Goal: Complete application form: Complete application form

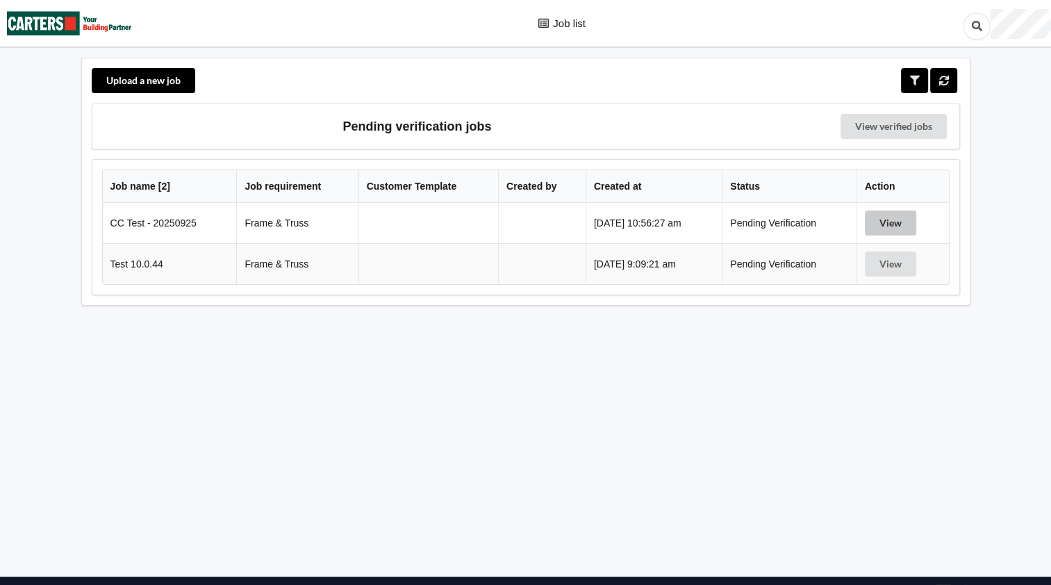
click at [894, 222] on button "View" at bounding box center [890, 223] width 51 height 25
click at [898, 218] on button "View" at bounding box center [890, 223] width 51 height 25
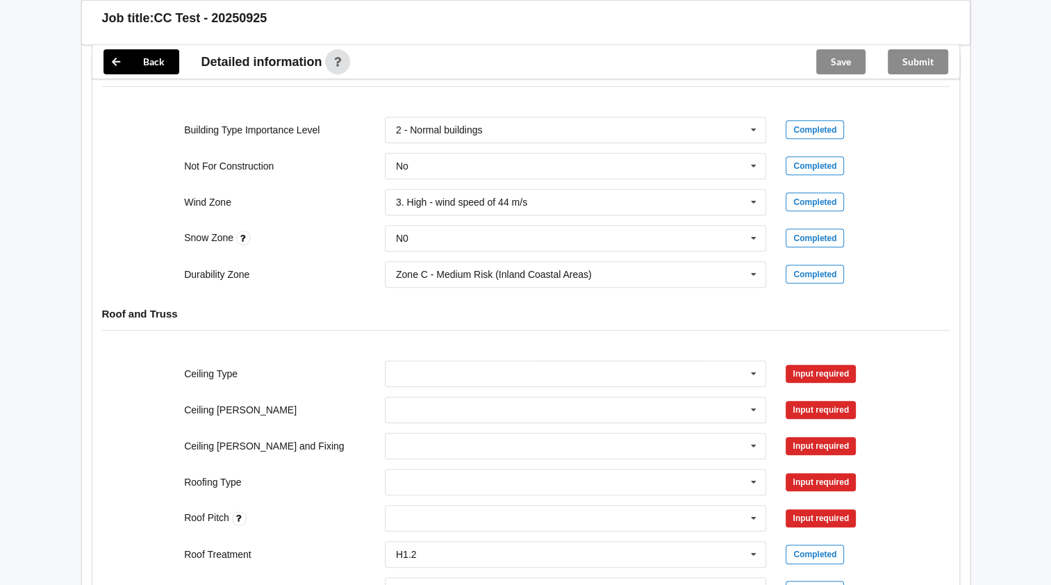
scroll to position [695, 0]
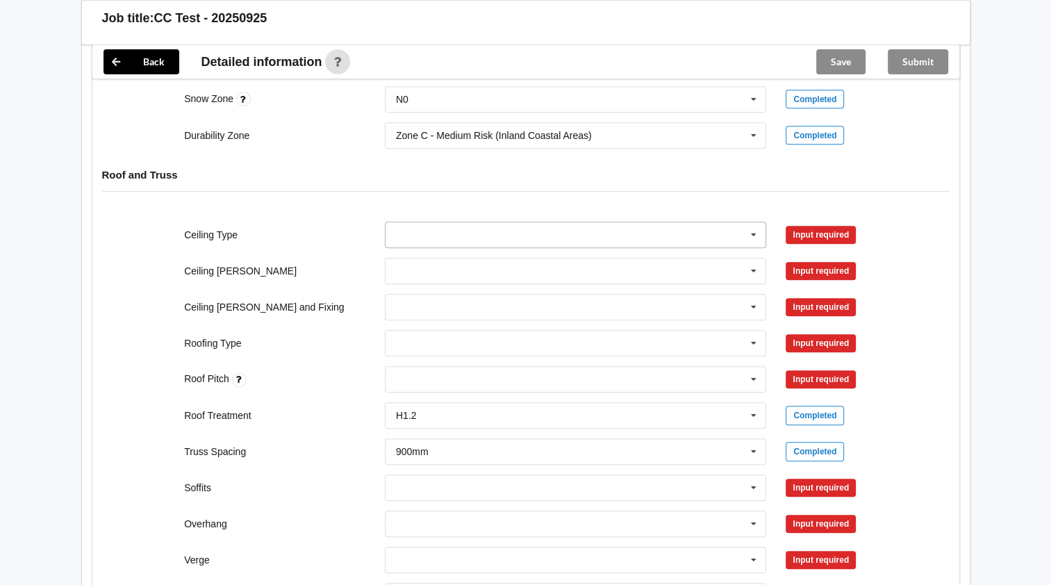
click at [752, 248] on icon at bounding box center [753, 235] width 21 height 26
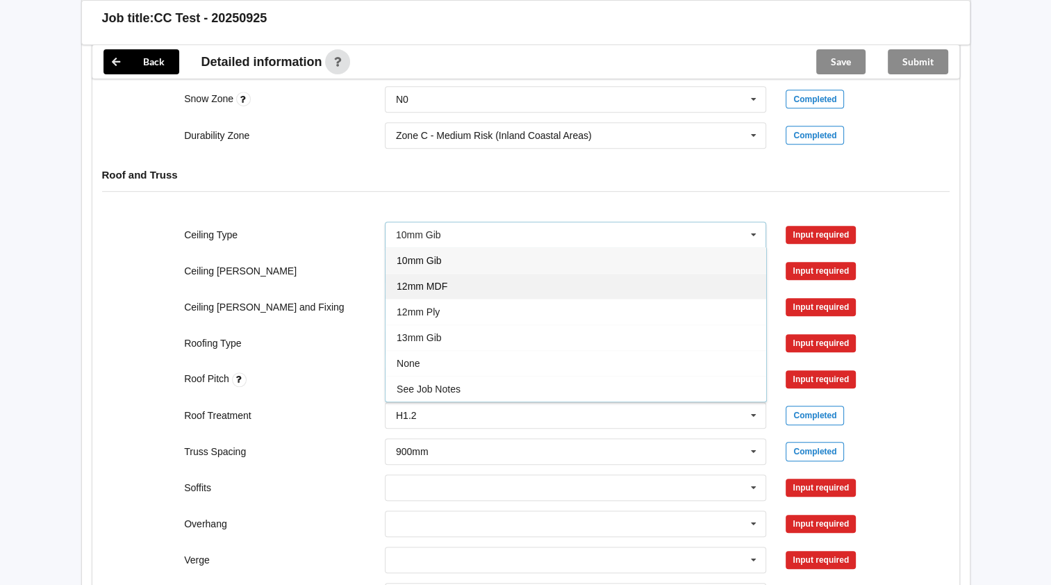
click at [475, 299] on div "12mm MDF" at bounding box center [576, 286] width 381 height 26
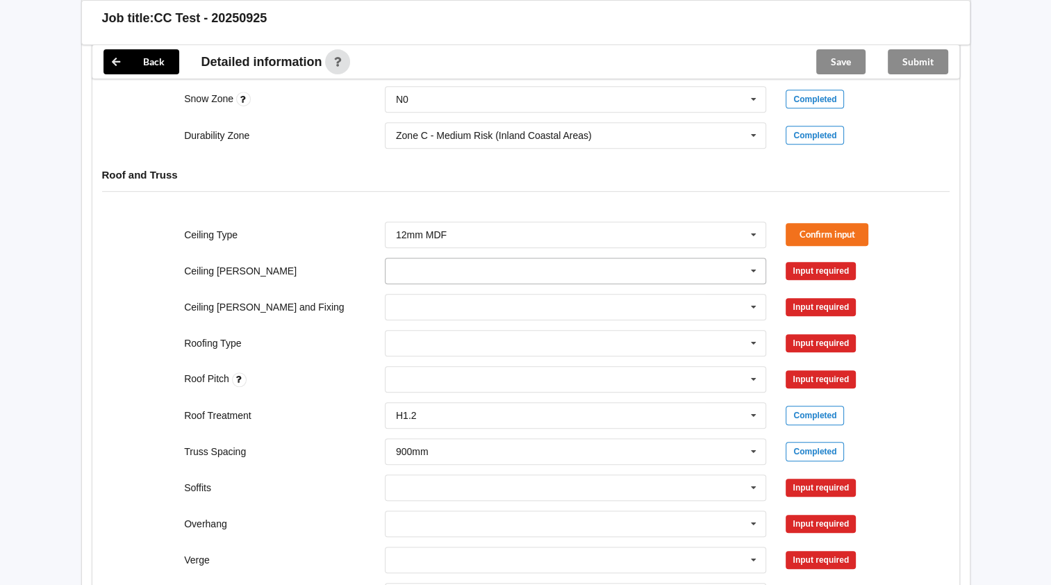
click at [533, 283] on input "text" at bounding box center [576, 270] width 381 height 25
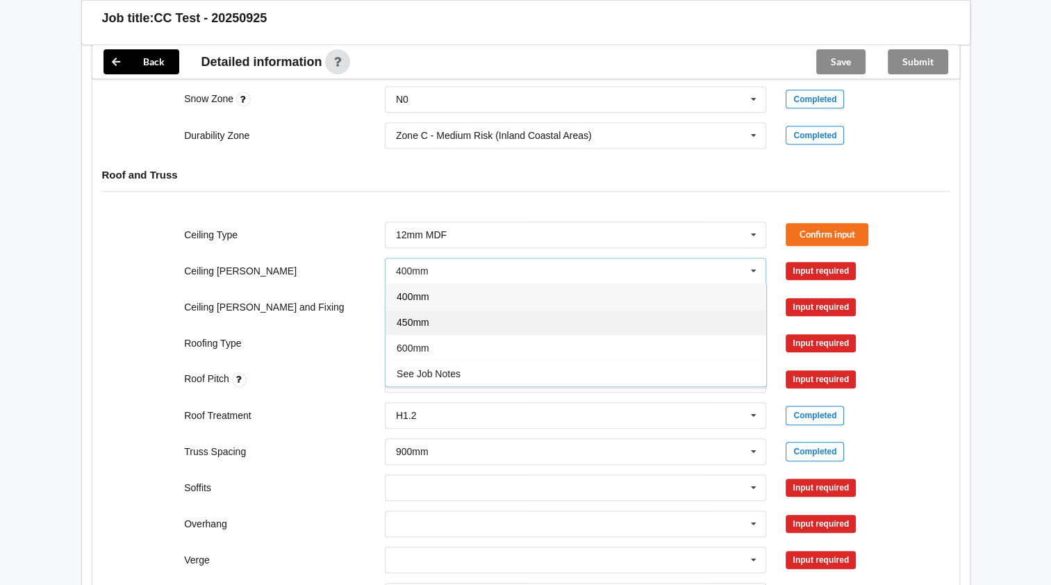
click at [438, 335] on div "450mm" at bounding box center [576, 322] width 381 height 26
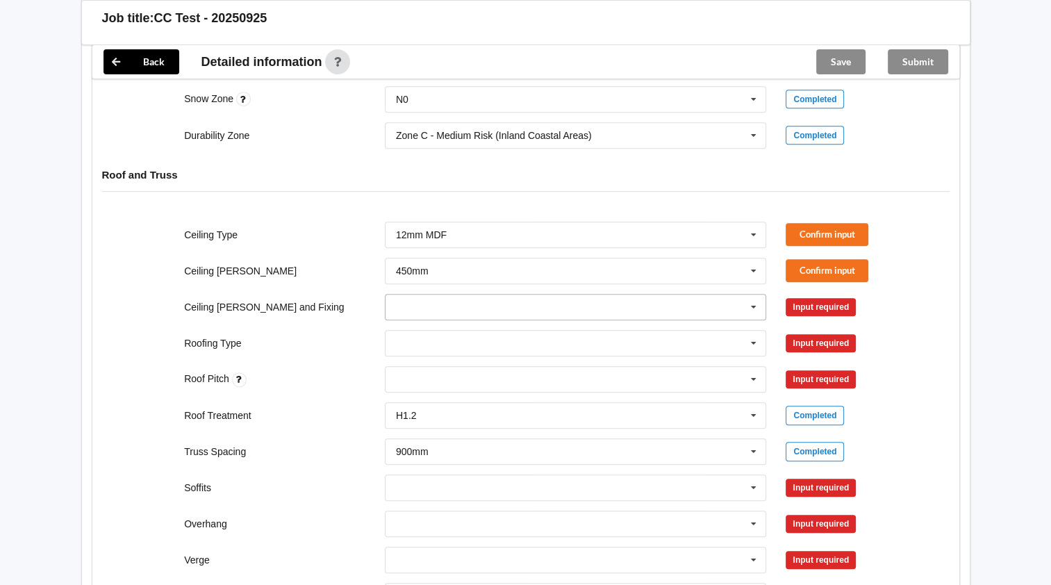
click at [444, 320] on input "text" at bounding box center [576, 307] width 381 height 25
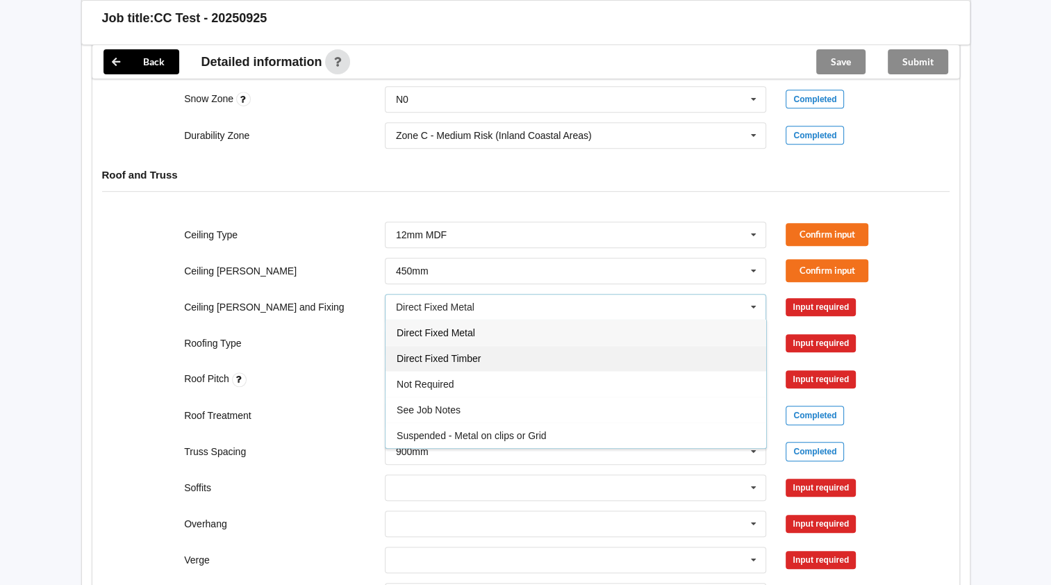
click at [429, 364] on span "Direct Fixed Timber" at bounding box center [439, 358] width 84 height 11
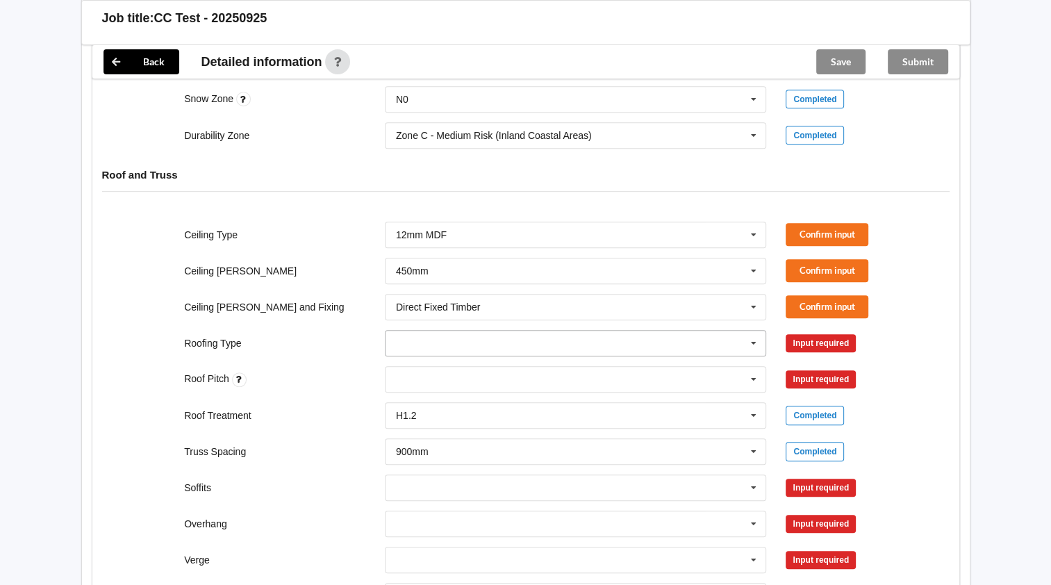
click at [433, 356] on input "text" at bounding box center [576, 343] width 381 height 25
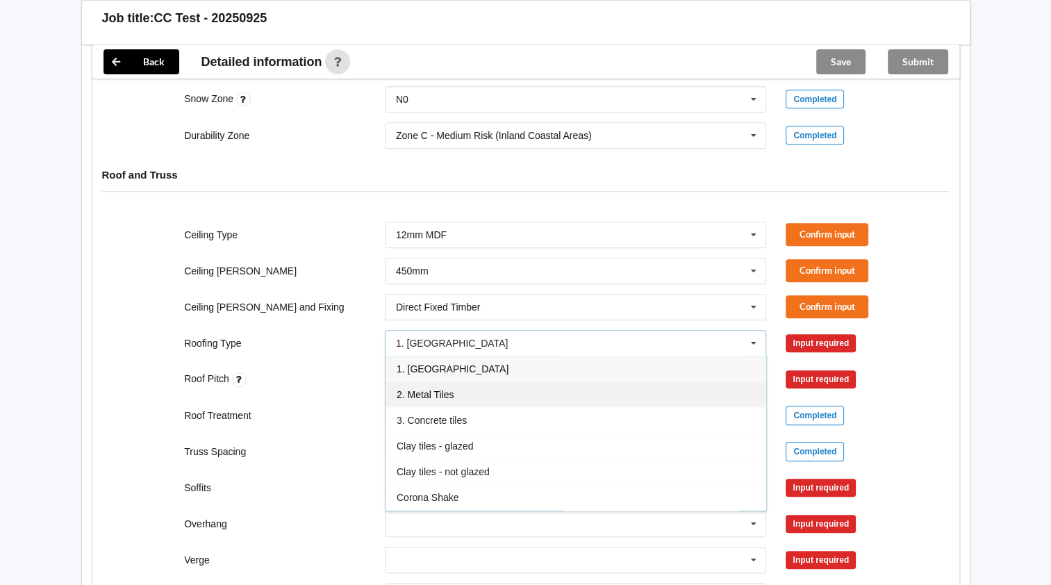
click at [420, 400] on span "2. Metal Tiles" at bounding box center [425, 394] width 57 height 11
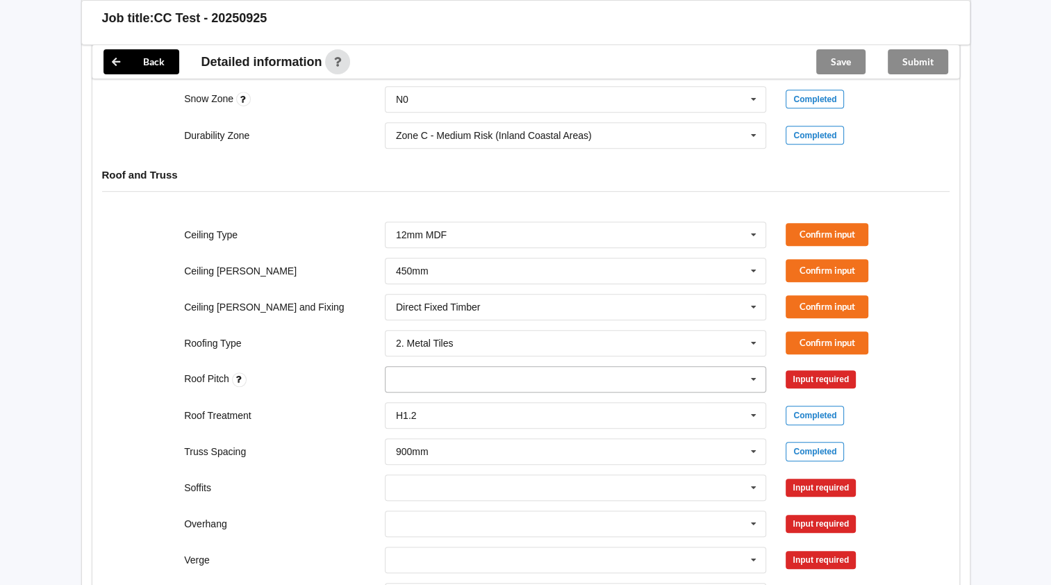
click at [427, 393] on div "None" at bounding box center [576, 379] width 382 height 26
click at [422, 418] on div "None" at bounding box center [576, 405] width 381 height 26
click at [295, 402] on div "Roof Pitch None No results found. Confirm input" at bounding box center [525, 379] width 803 height 46
click at [422, 500] on input "text" at bounding box center [576, 487] width 381 height 25
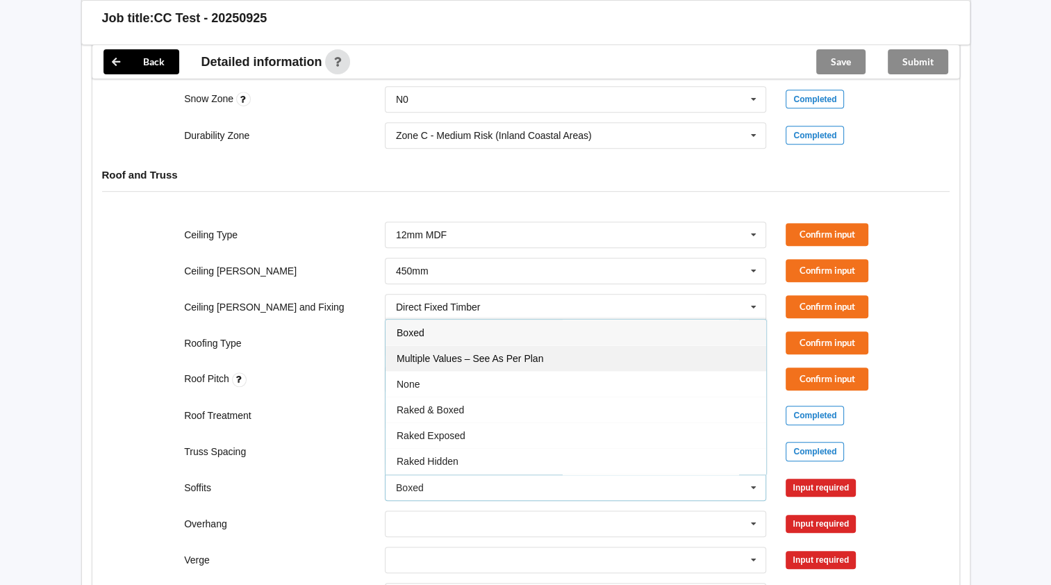
click at [422, 364] on span "Multiple Values – See As Per Plan" at bounding box center [470, 358] width 147 height 11
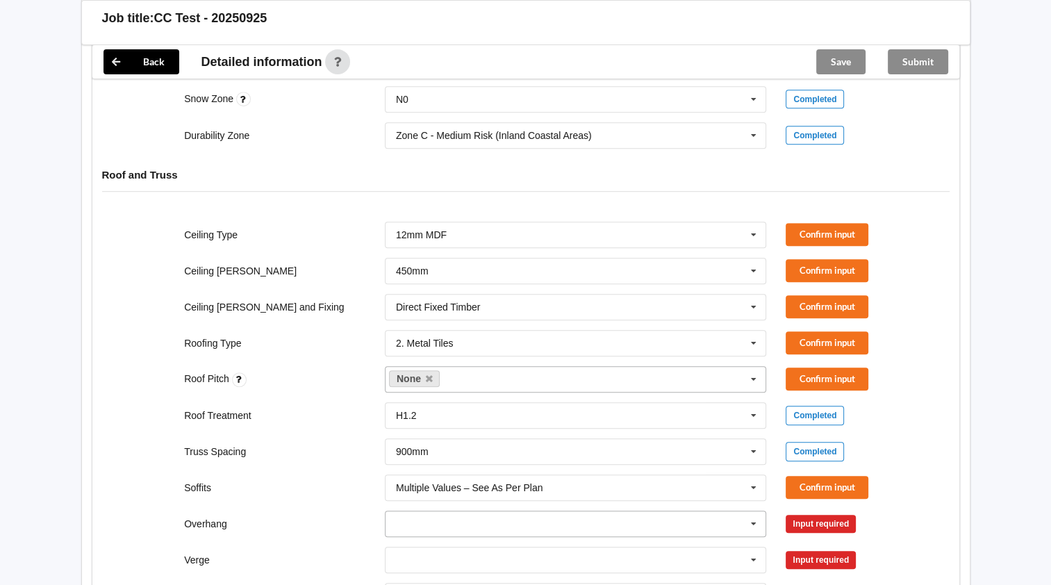
click at [416, 536] on input "text" at bounding box center [576, 523] width 381 height 25
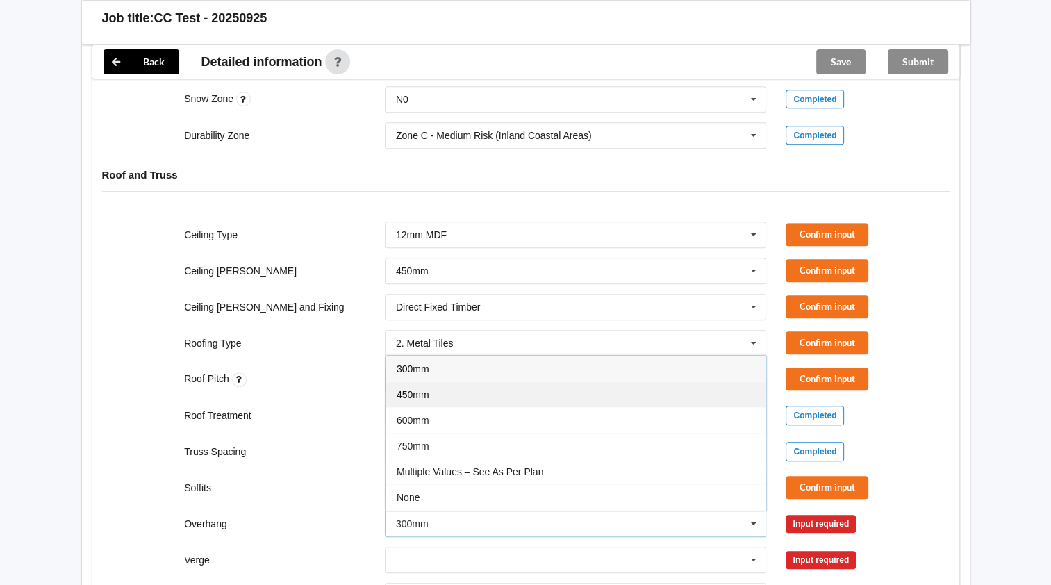
click at [422, 400] on span "450mm" at bounding box center [413, 394] width 33 height 11
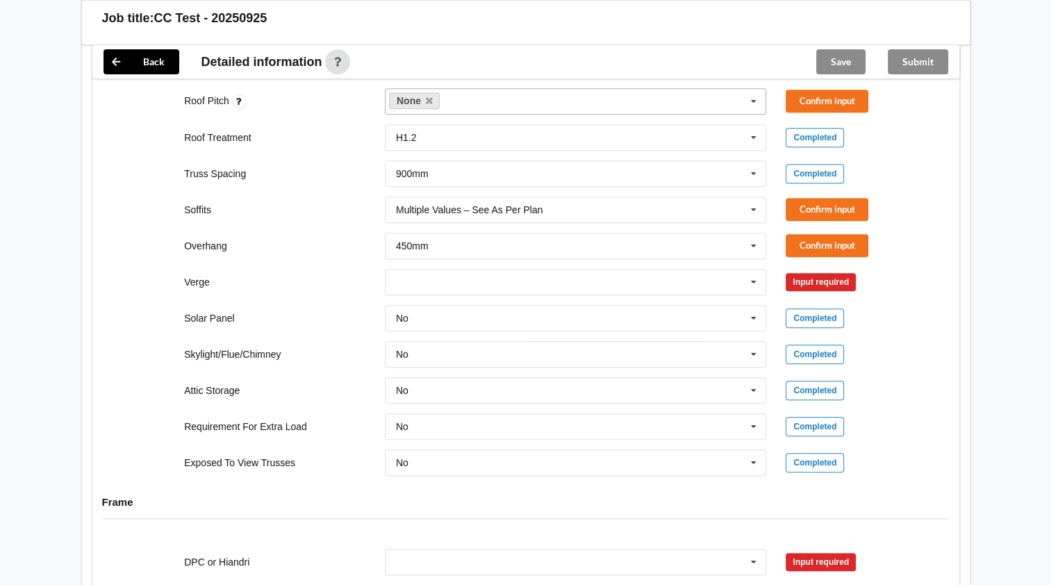
scroll to position [1042, 0]
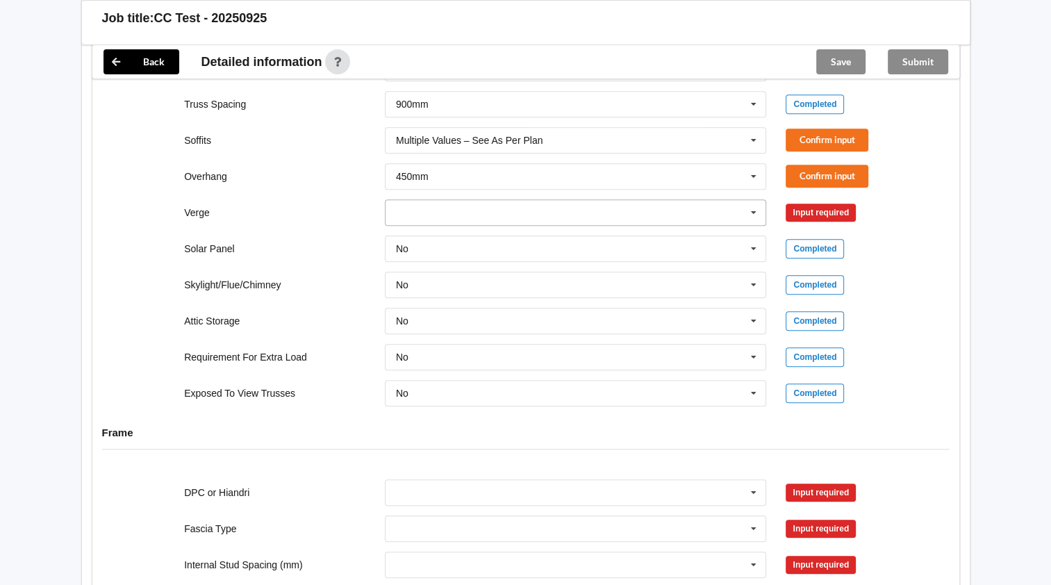
click at [447, 225] on input "text" at bounding box center [576, 212] width 381 height 25
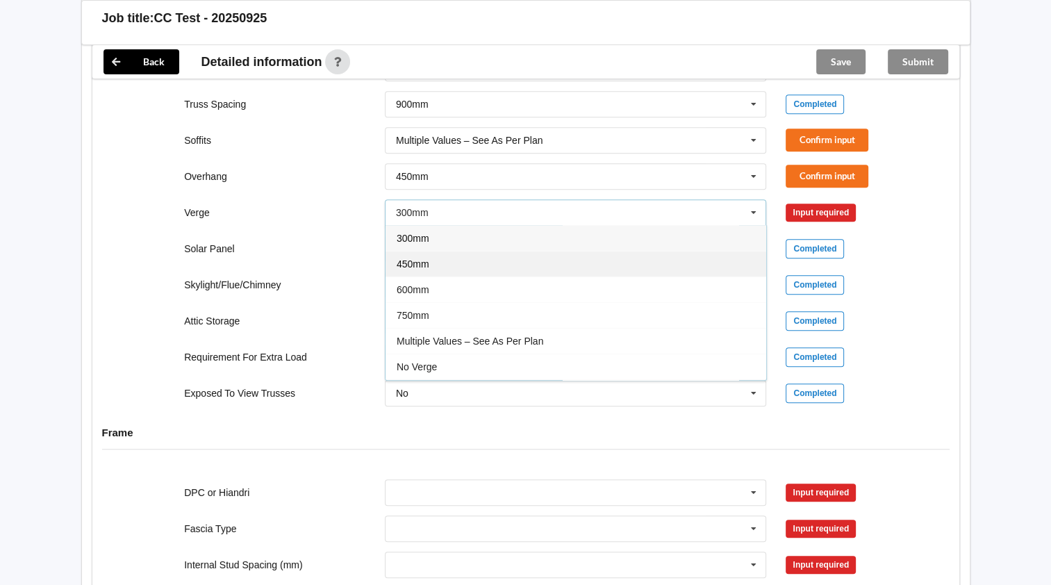
click at [429, 277] on div "450mm" at bounding box center [576, 264] width 381 height 26
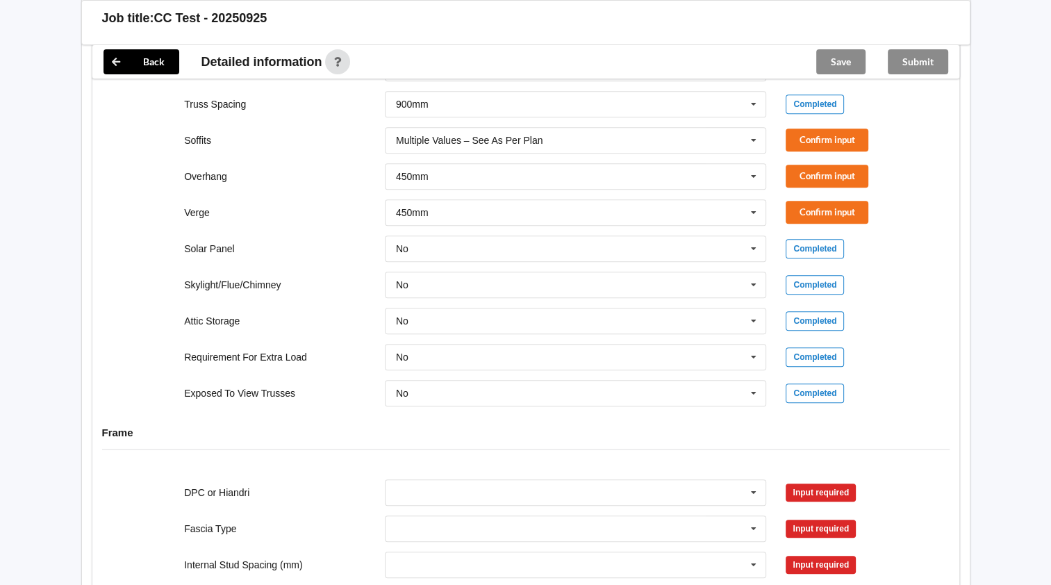
scroll to position [1181, 0]
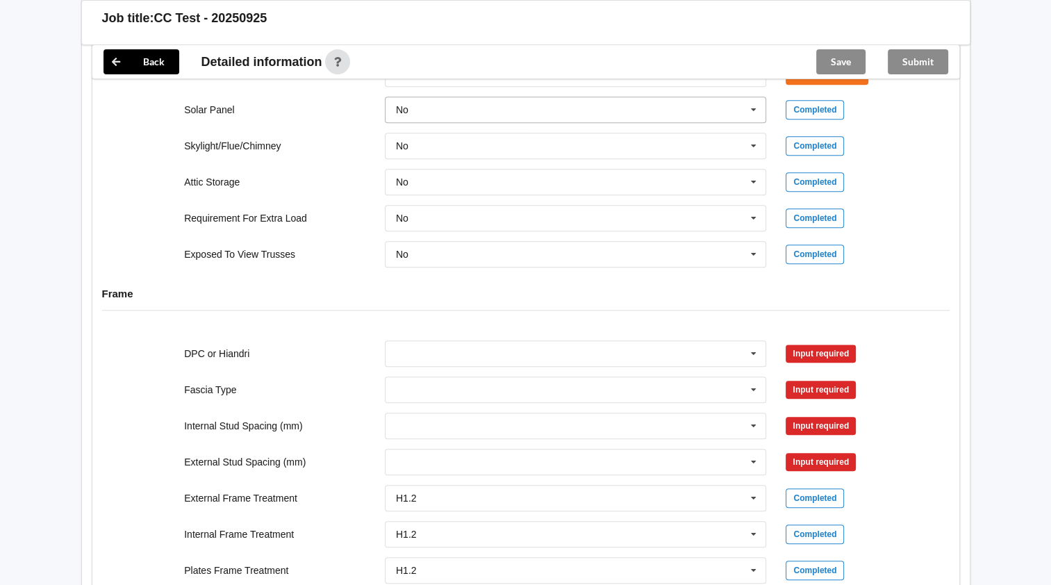
click at [436, 122] on input "text" at bounding box center [576, 109] width 381 height 25
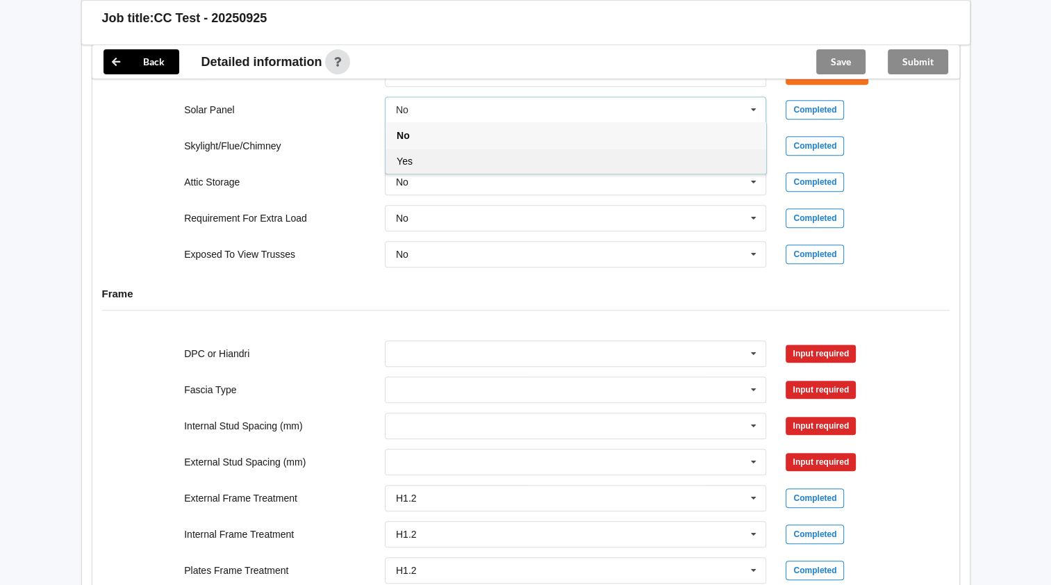
click at [411, 167] on span "Yes" at bounding box center [405, 161] width 16 height 11
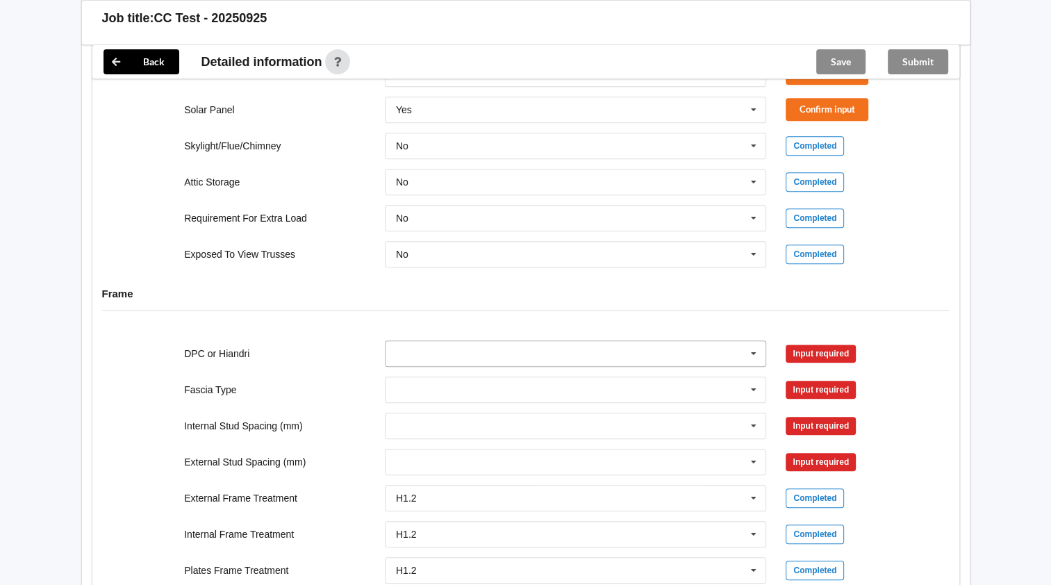
click at [439, 366] on input "text" at bounding box center [576, 353] width 381 height 25
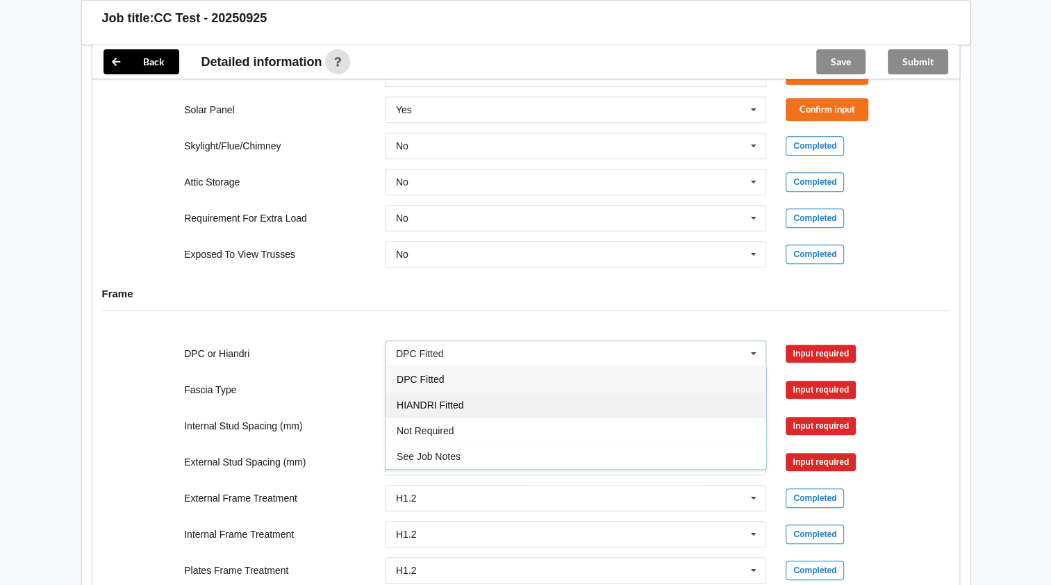
click at [422, 411] on span "HIANDRI Fitted" at bounding box center [430, 405] width 67 height 11
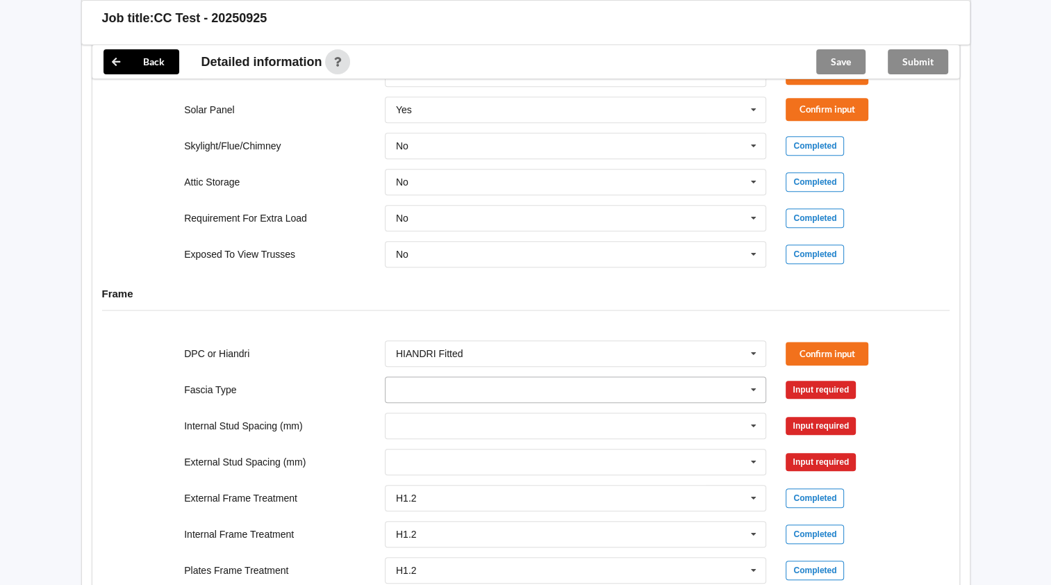
click at [422, 402] on input "text" at bounding box center [576, 389] width 381 height 25
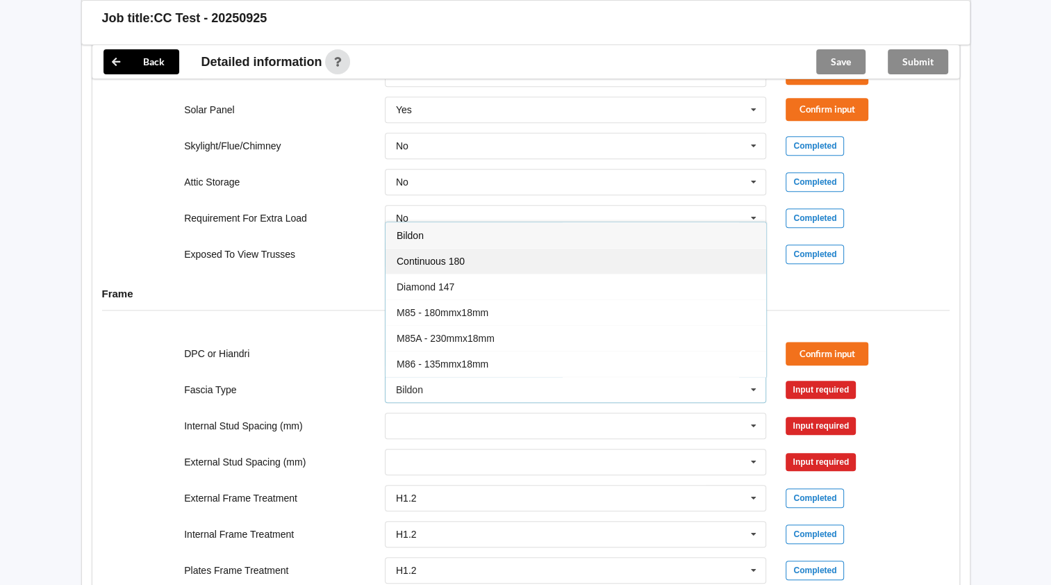
click at [437, 267] on span "Continuous 180" at bounding box center [431, 261] width 68 height 11
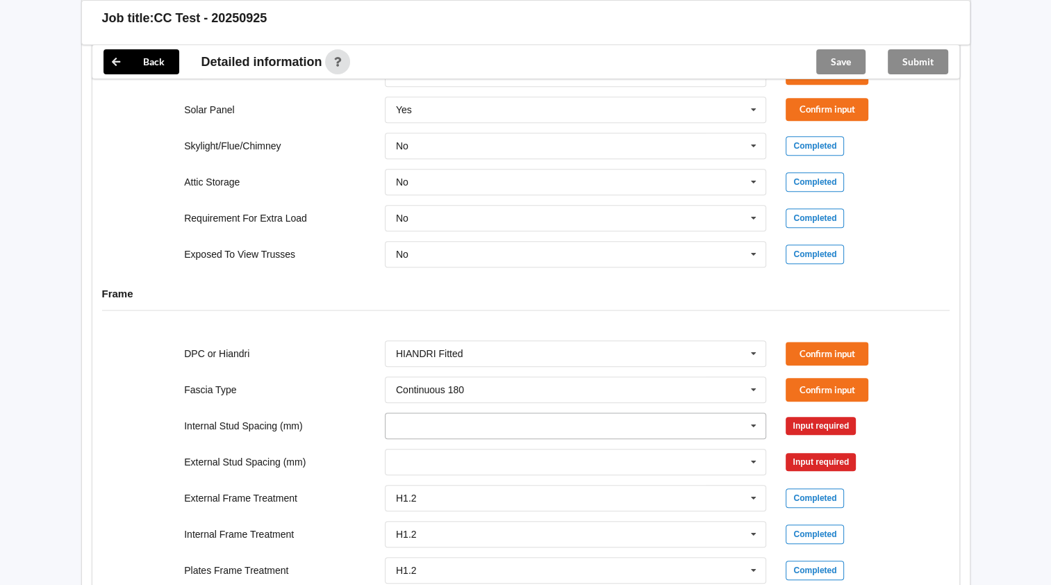
click at [421, 438] on input "text" at bounding box center [576, 425] width 381 height 25
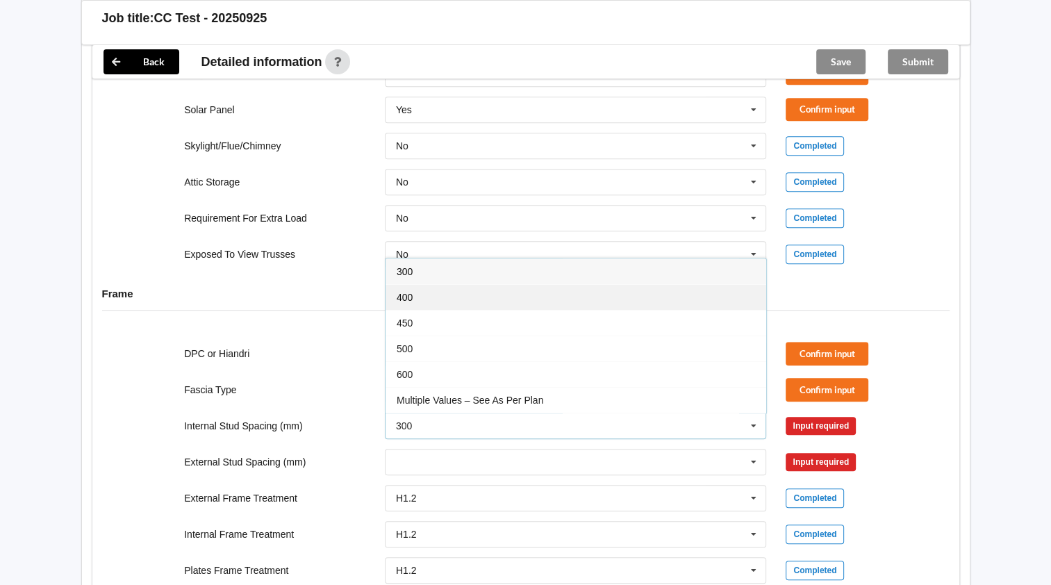
click at [405, 303] on span "400" at bounding box center [405, 297] width 16 height 11
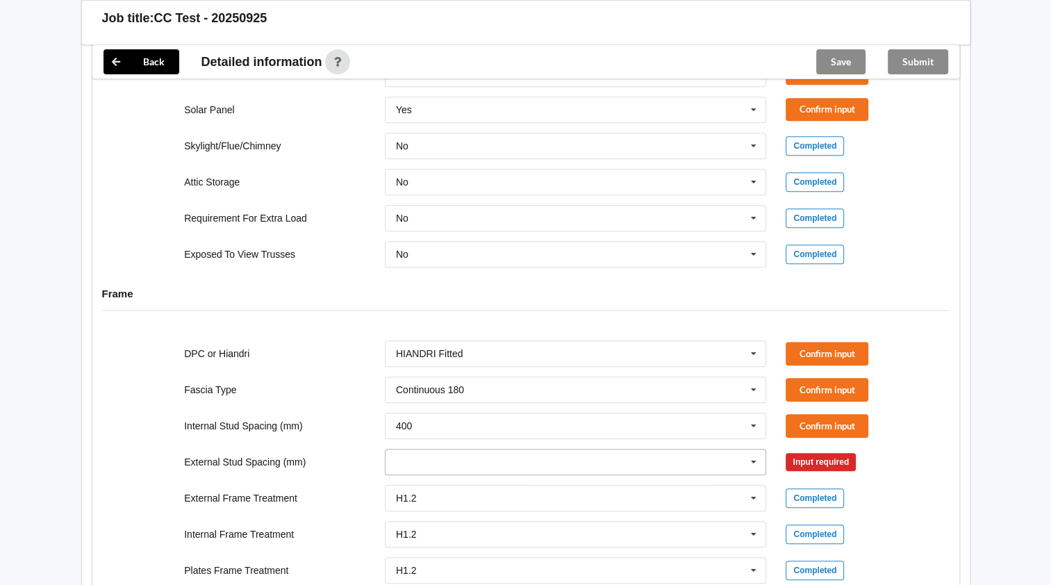
click at [446, 475] on input "text" at bounding box center [576, 462] width 381 height 25
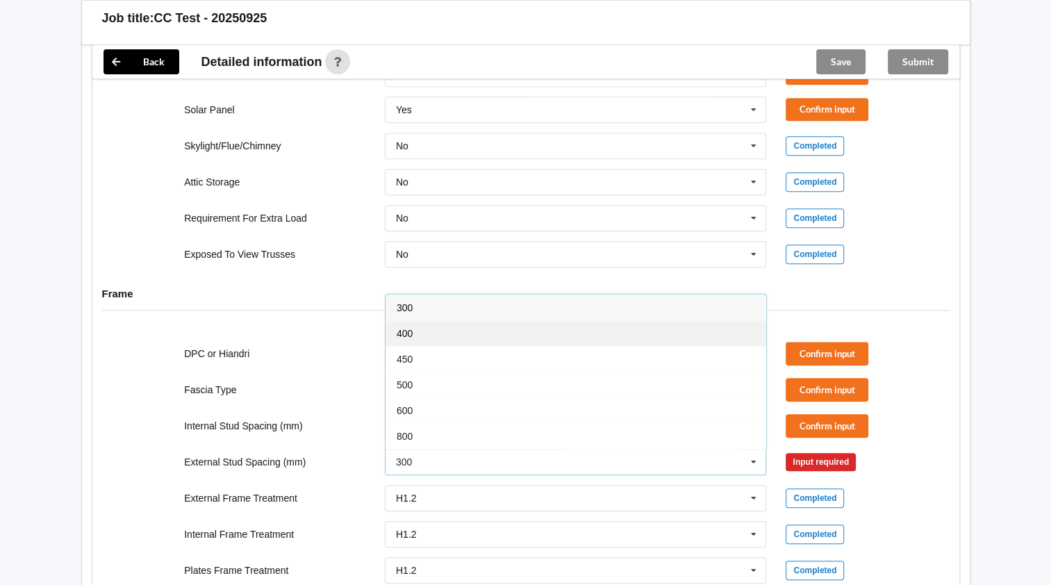
click at [405, 339] on span "400" at bounding box center [405, 333] width 16 height 11
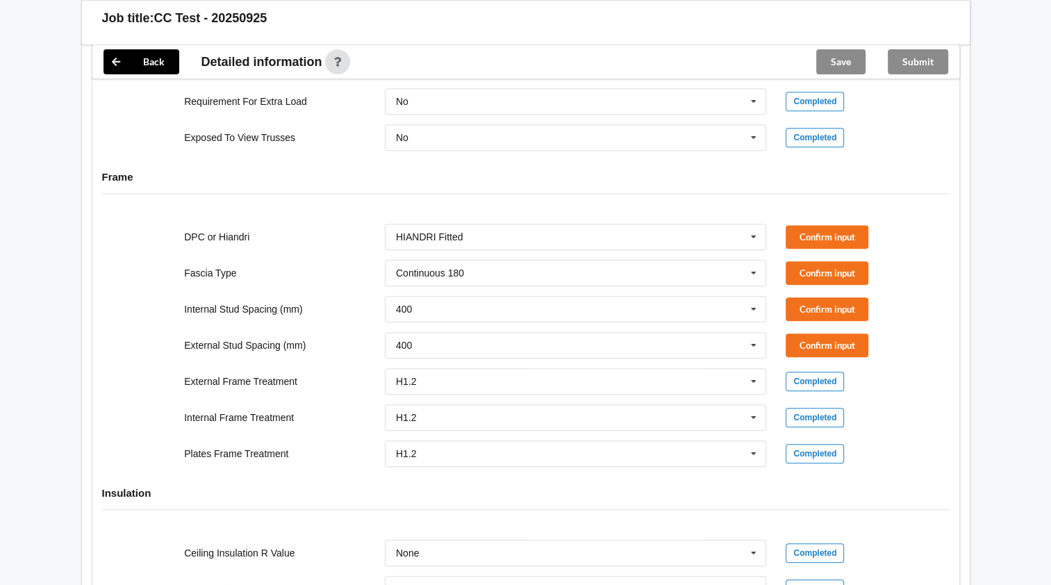
scroll to position [1228, 0]
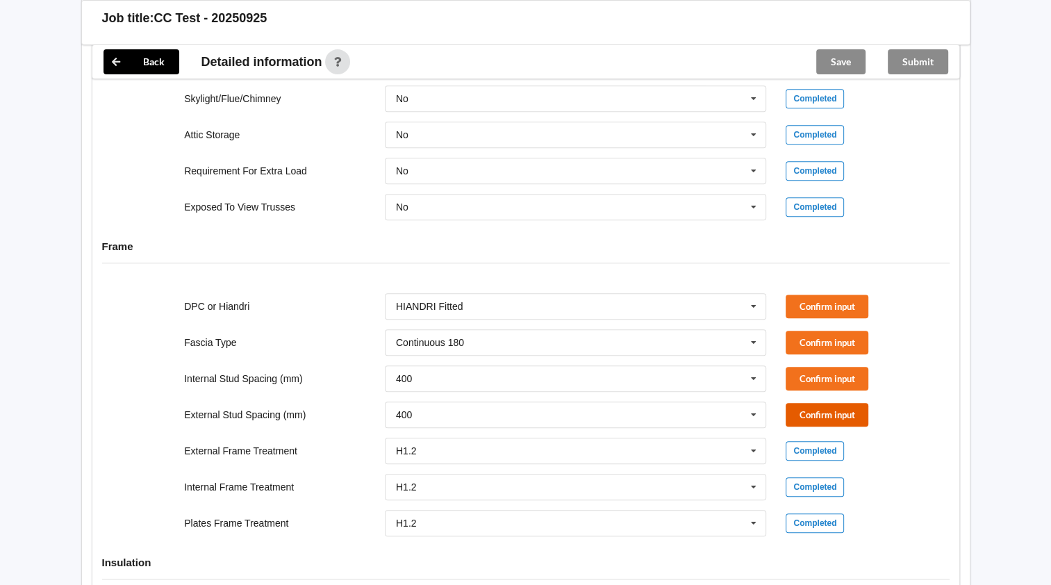
click at [848, 426] on button "Confirm input" at bounding box center [827, 414] width 83 height 23
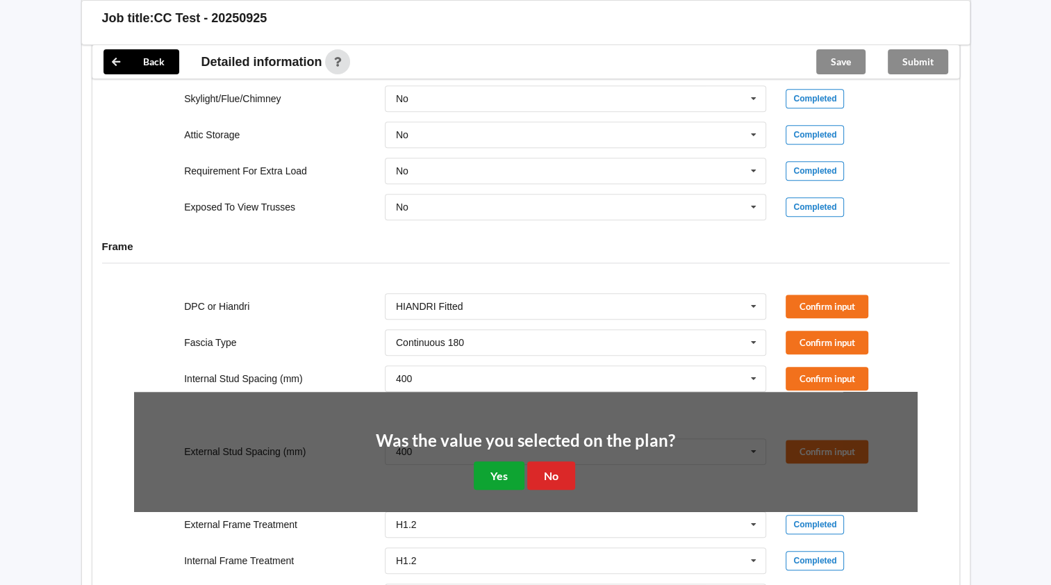
click at [496, 490] on button "Yes" at bounding box center [499, 475] width 51 height 28
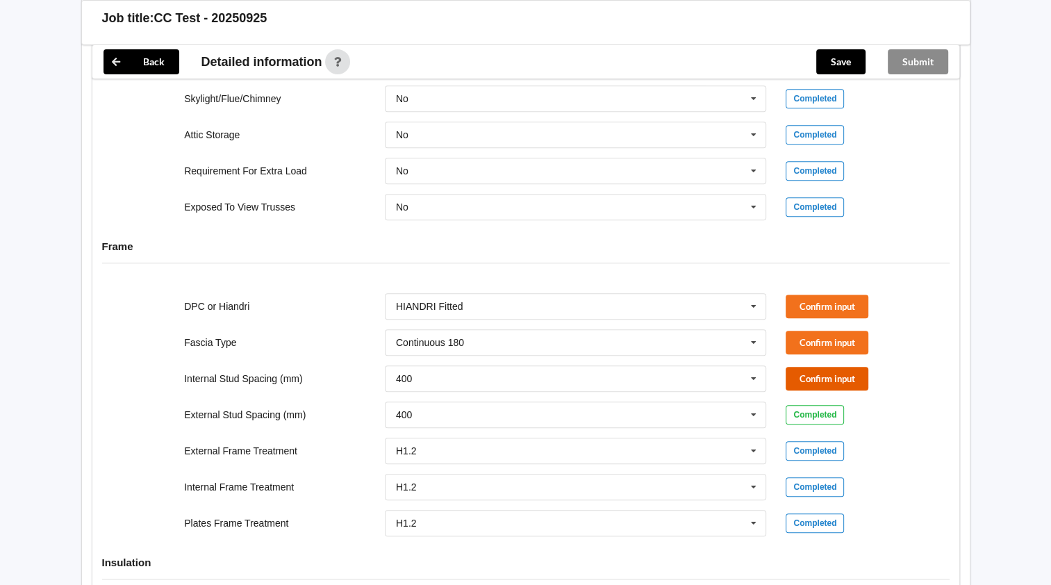
click at [804, 390] on button "Confirm input" at bounding box center [827, 378] width 83 height 23
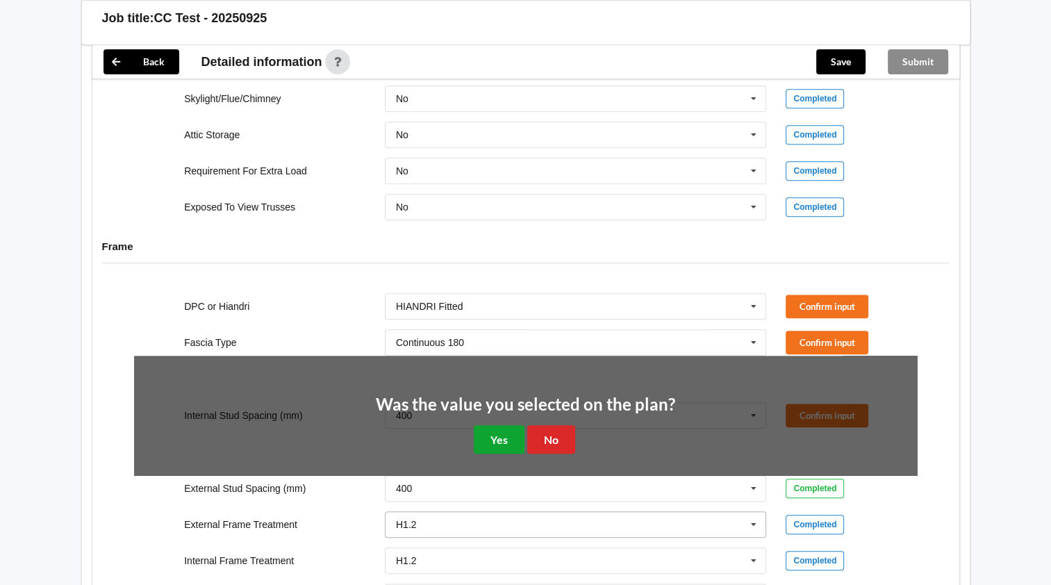
click at [509, 454] on button "Yes" at bounding box center [499, 439] width 51 height 28
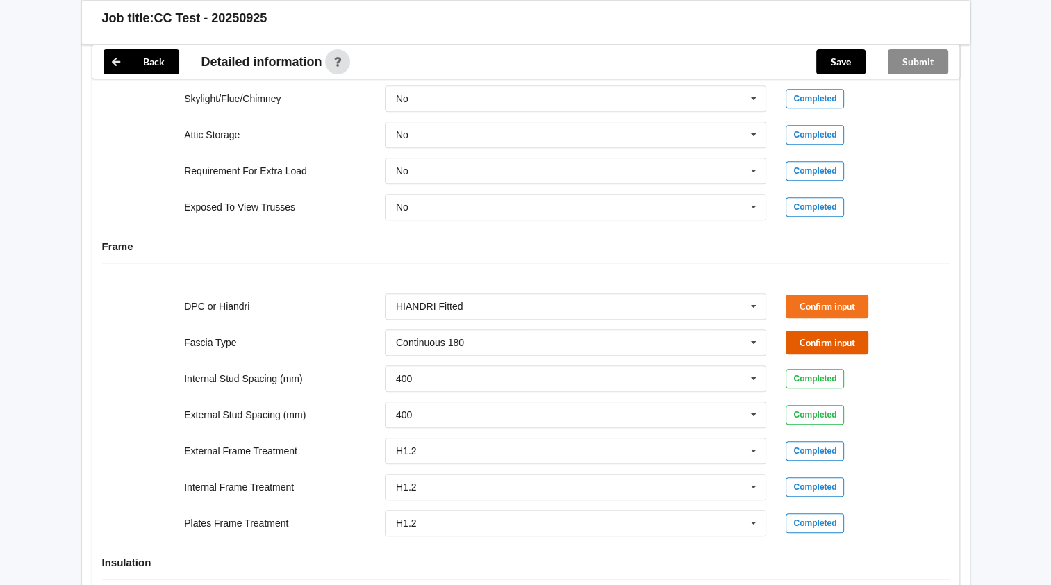
click at [800, 354] on button "Confirm input" at bounding box center [827, 342] width 83 height 23
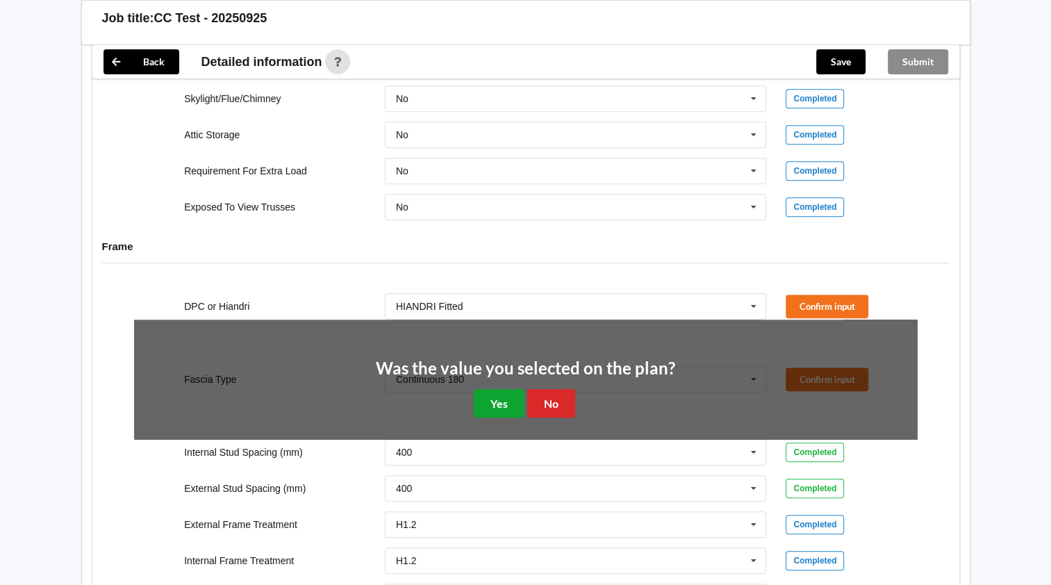
click at [496, 418] on button "Yes" at bounding box center [499, 403] width 51 height 28
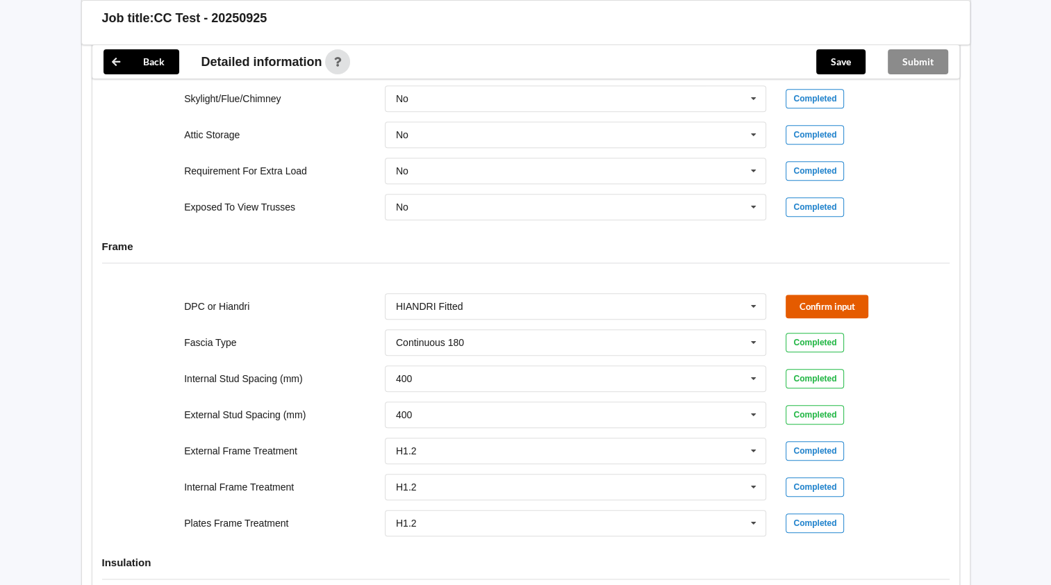
click at [805, 318] on button "Confirm input" at bounding box center [827, 306] width 83 height 23
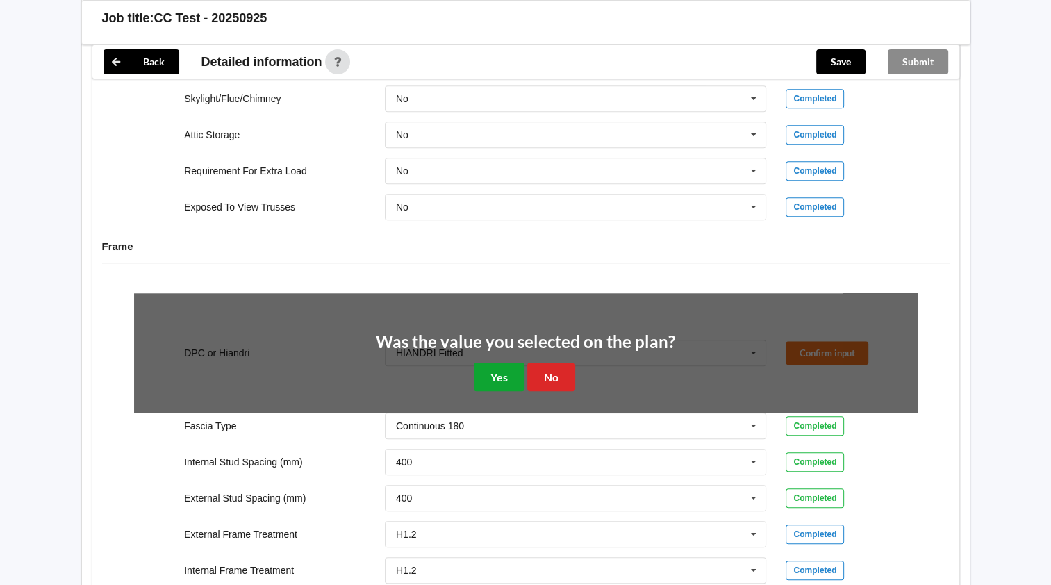
click at [481, 391] on button "Yes" at bounding box center [499, 377] width 51 height 28
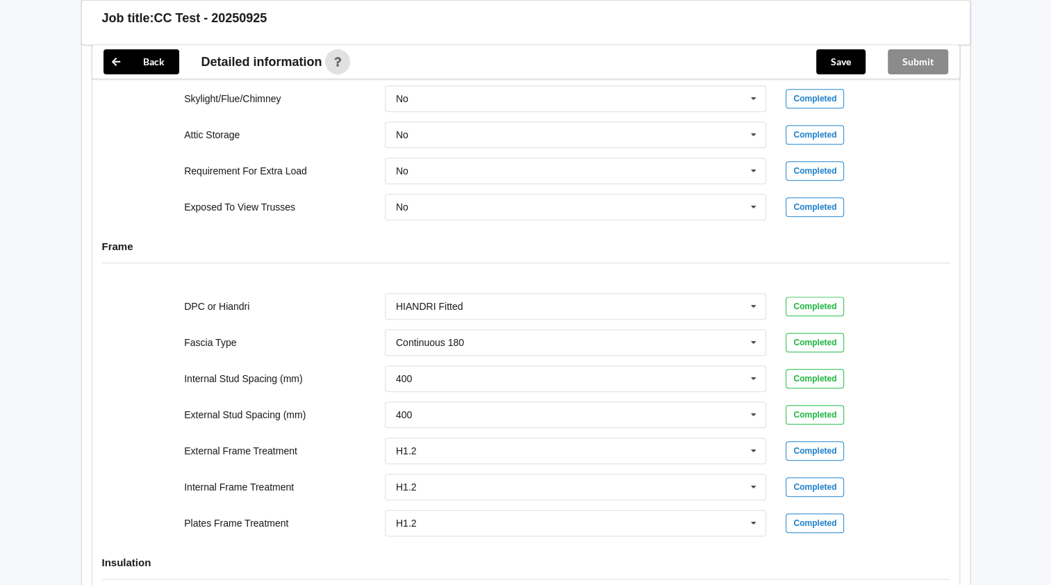
scroll to position [1159, 0]
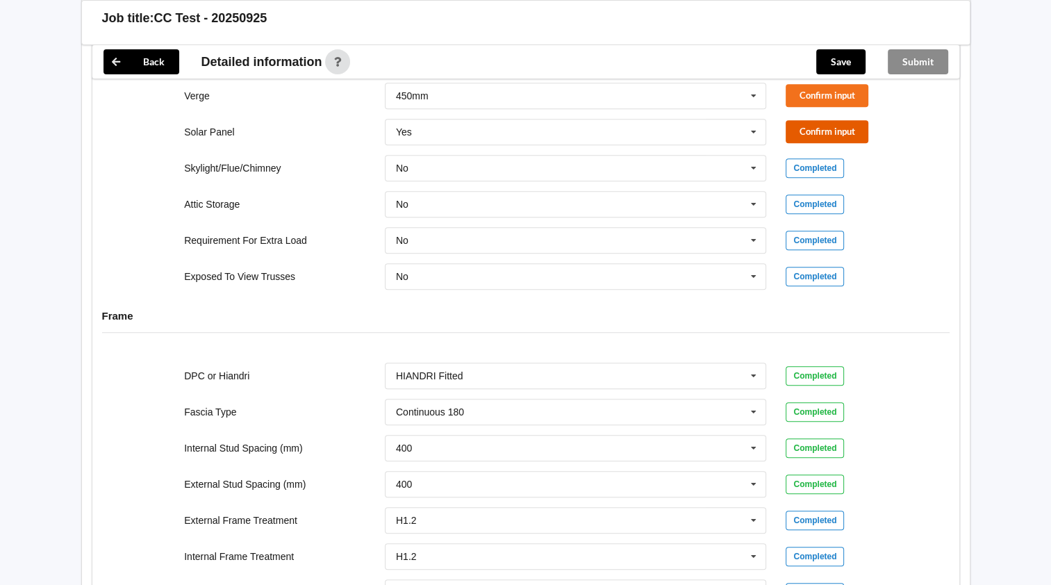
click at [856, 143] on button "Confirm input" at bounding box center [827, 131] width 83 height 23
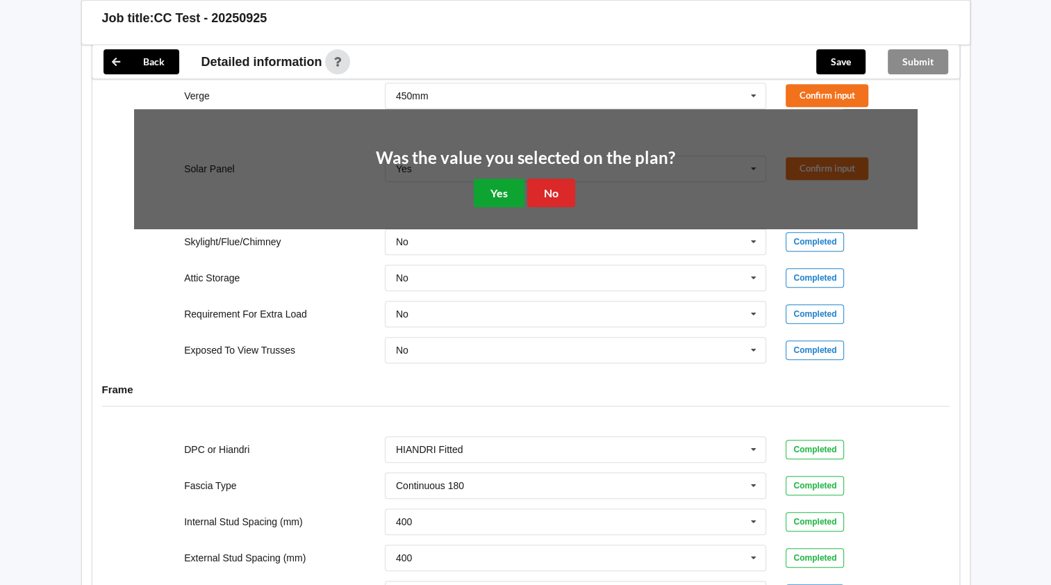
click at [495, 207] on button "Yes" at bounding box center [499, 193] width 51 height 28
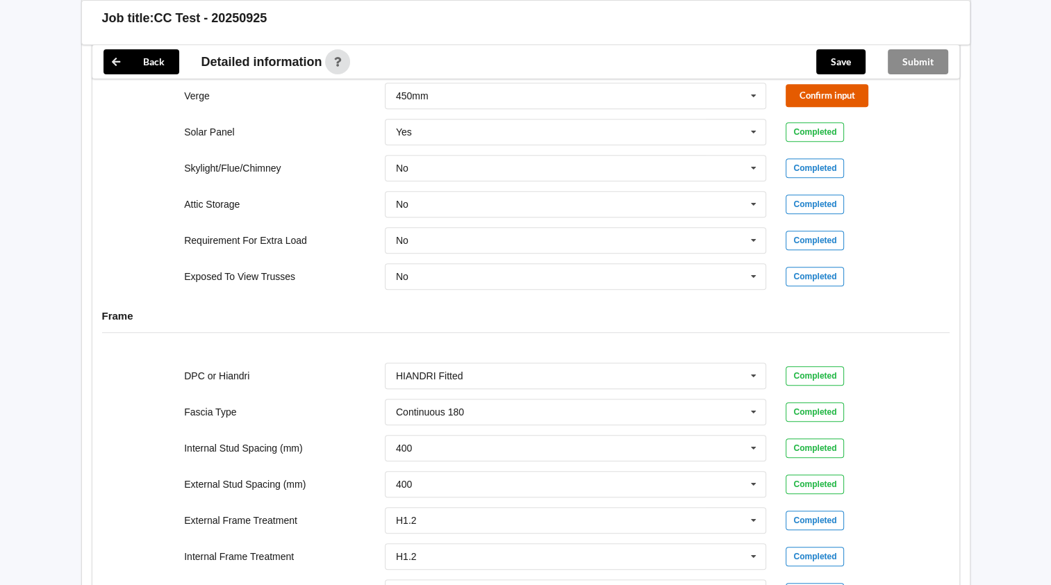
click at [820, 107] on button "Confirm input" at bounding box center [827, 95] width 83 height 23
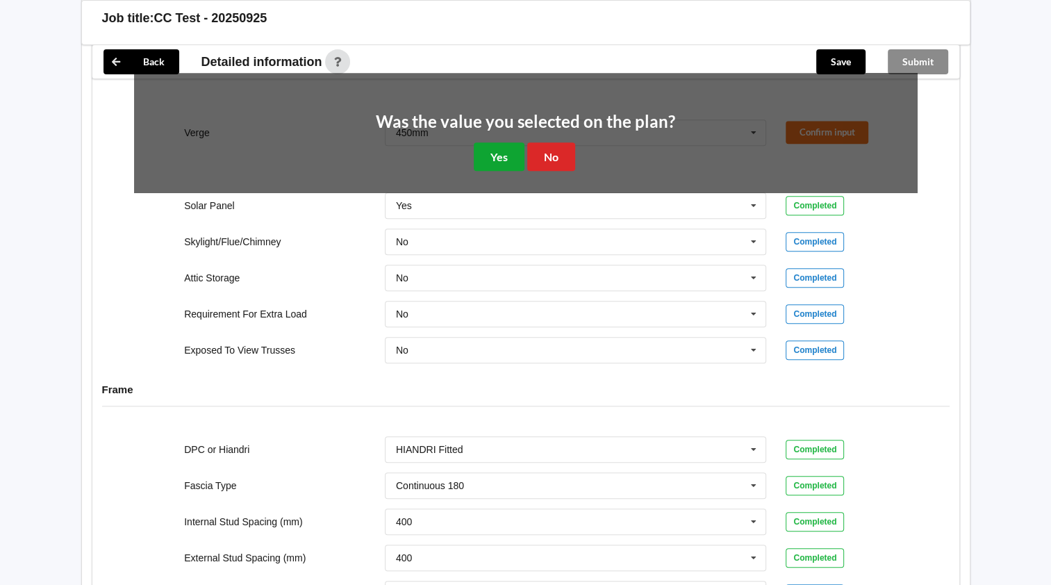
click at [497, 171] on button "Yes" at bounding box center [499, 156] width 51 height 28
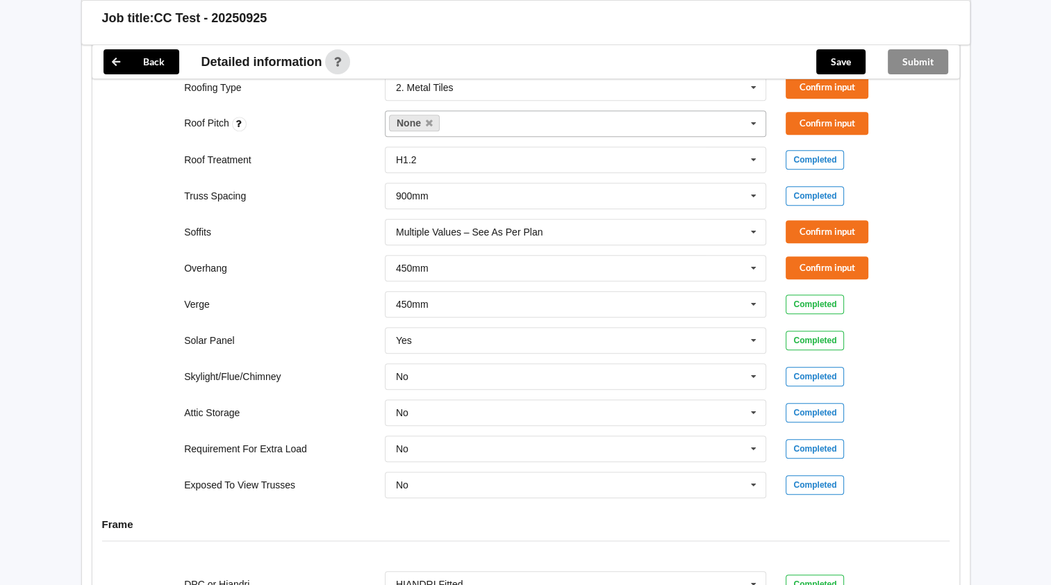
scroll to position [881, 0]
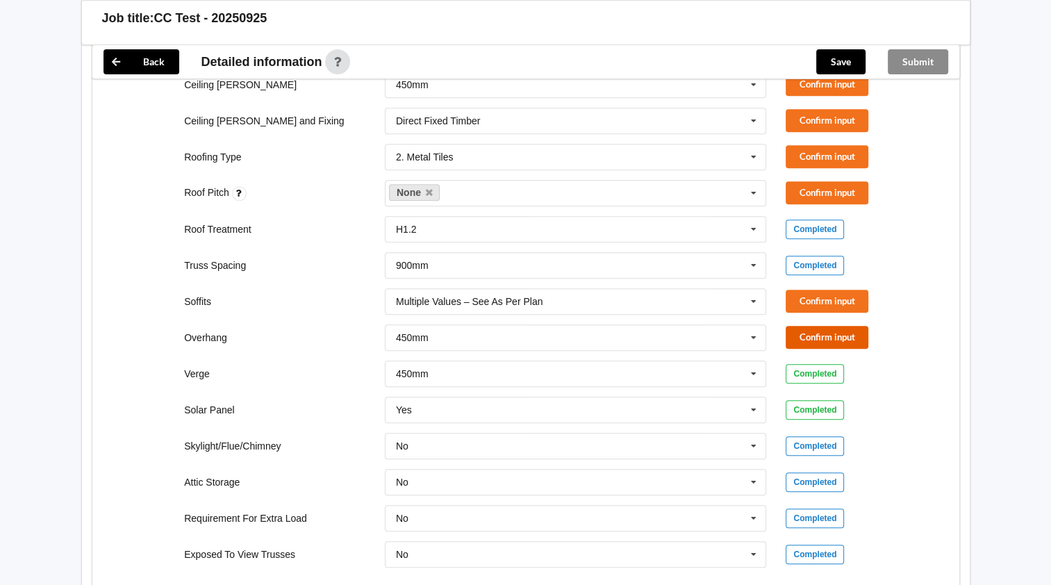
click at [807, 349] on button "Confirm input" at bounding box center [827, 337] width 83 height 23
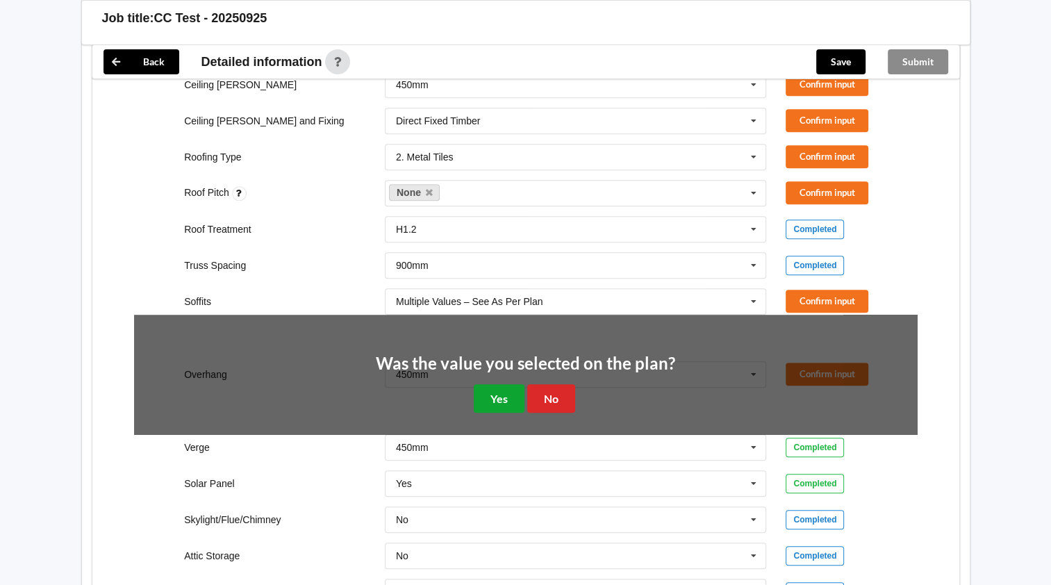
click at [499, 413] on button "Yes" at bounding box center [499, 398] width 51 height 28
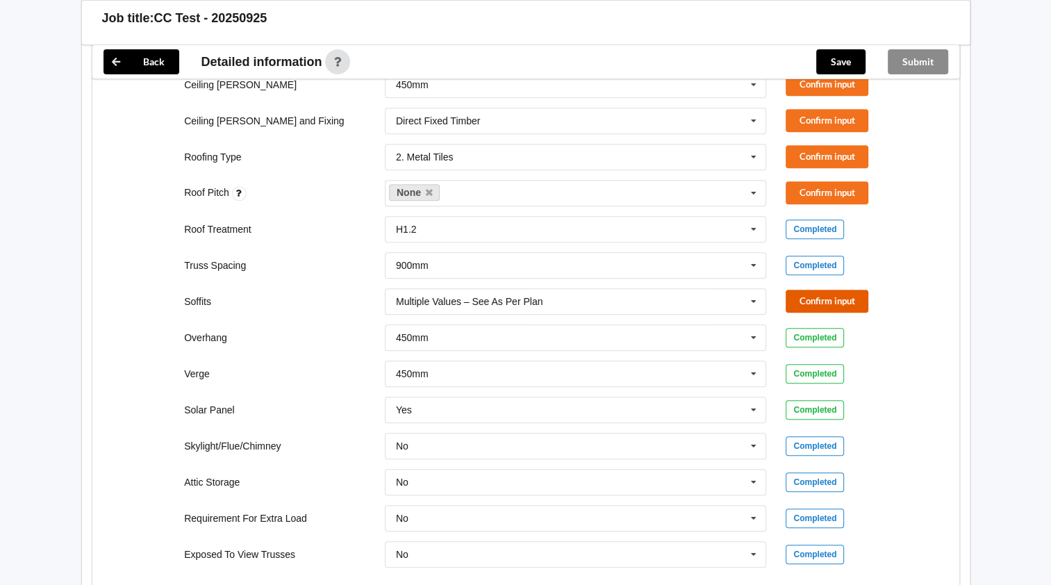
click at [849, 313] on button "Confirm input" at bounding box center [827, 301] width 83 height 23
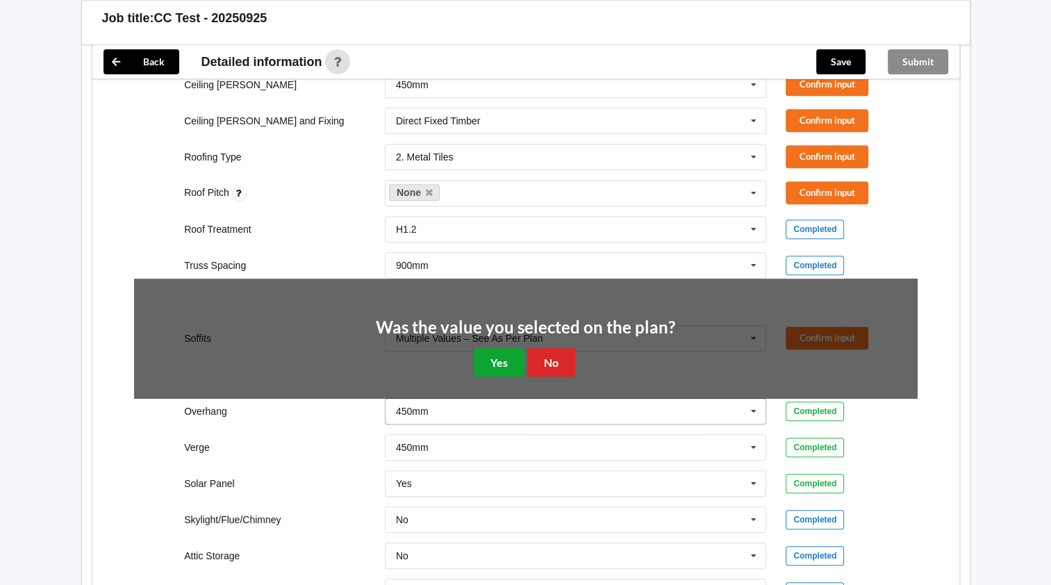
drag, startPoint x: 495, startPoint y: 381, endPoint x: 528, endPoint y: 364, distance: 36.7
click at [496, 377] on button "Yes" at bounding box center [499, 362] width 51 height 28
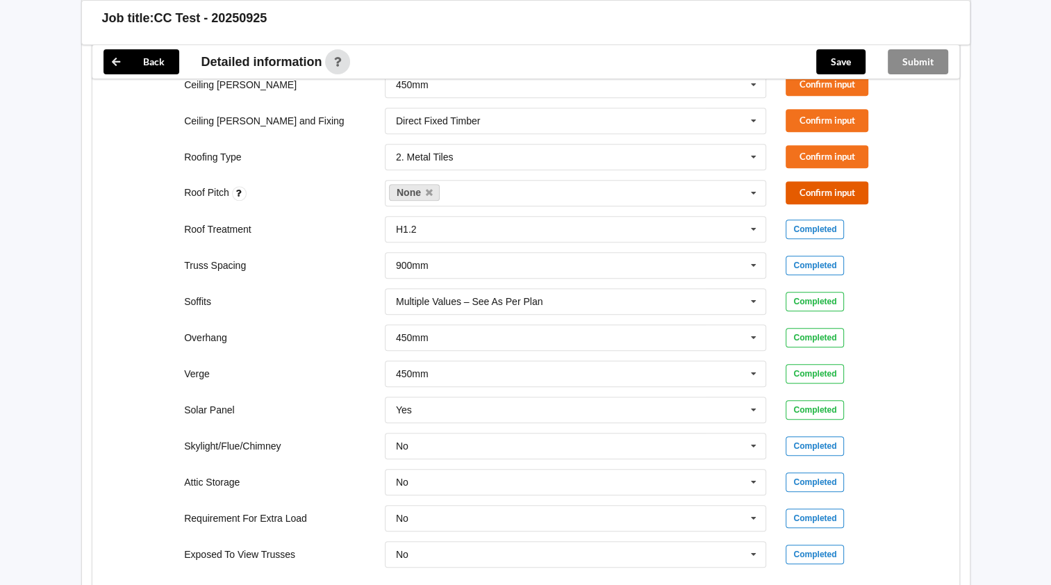
click at [819, 204] on button "Confirm input" at bounding box center [827, 192] width 83 height 23
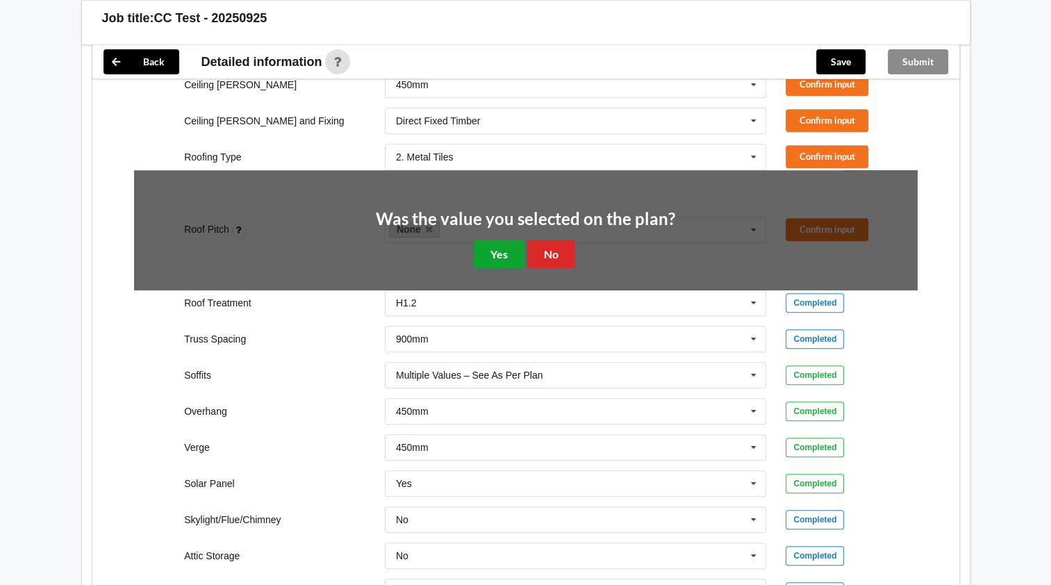
click at [498, 268] on button "Yes" at bounding box center [499, 254] width 51 height 28
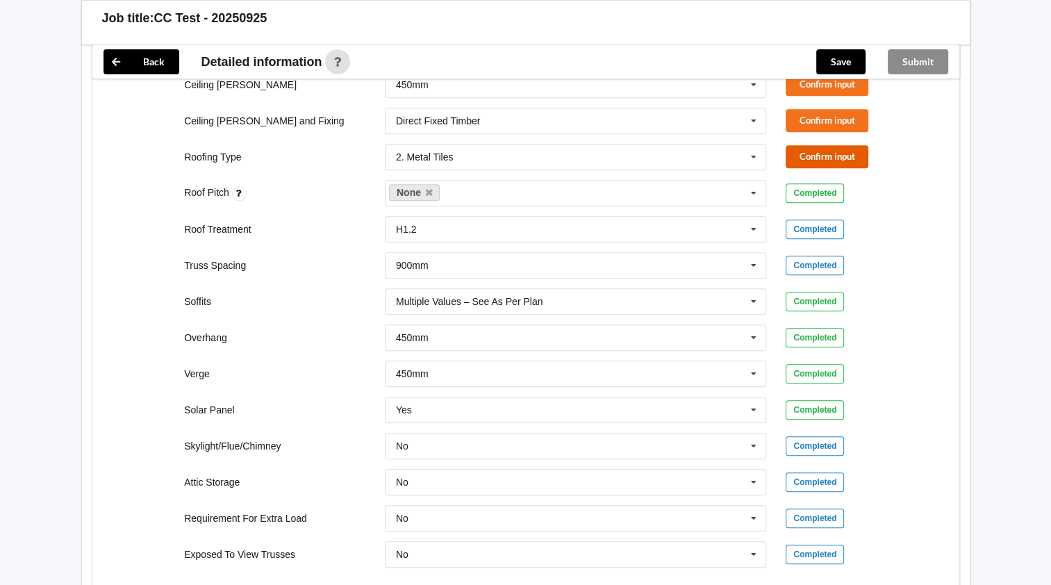
click at [851, 168] on button "Confirm input" at bounding box center [827, 156] width 83 height 23
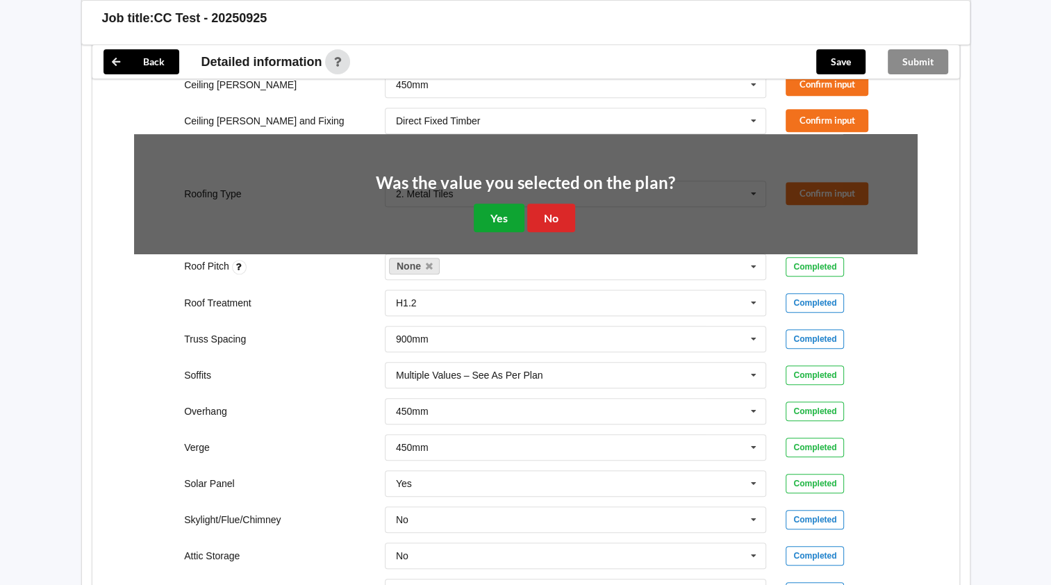
click at [497, 232] on button "Yes" at bounding box center [499, 218] width 51 height 28
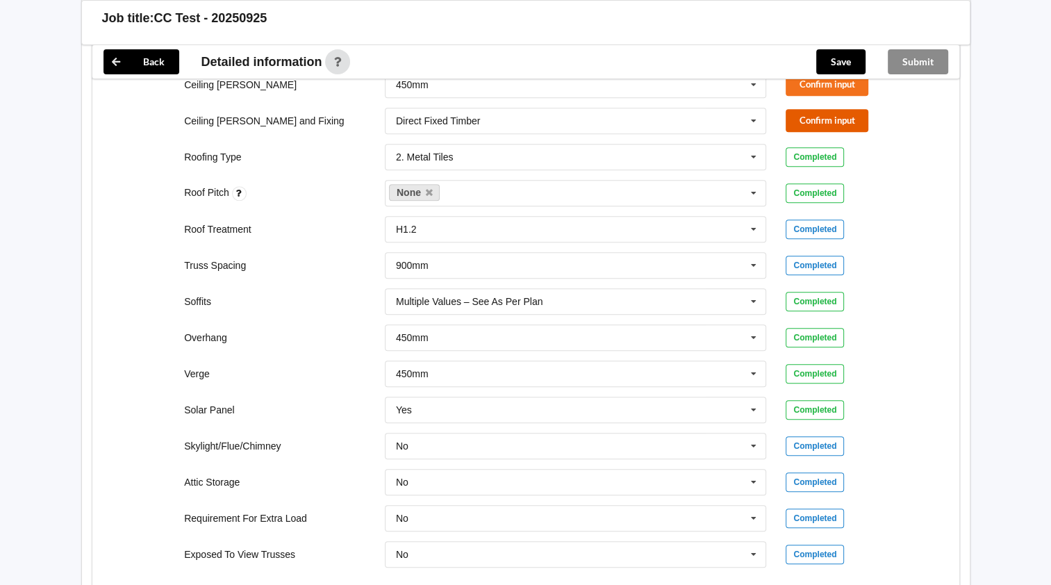
click at [837, 132] on button "Confirm input" at bounding box center [827, 120] width 83 height 23
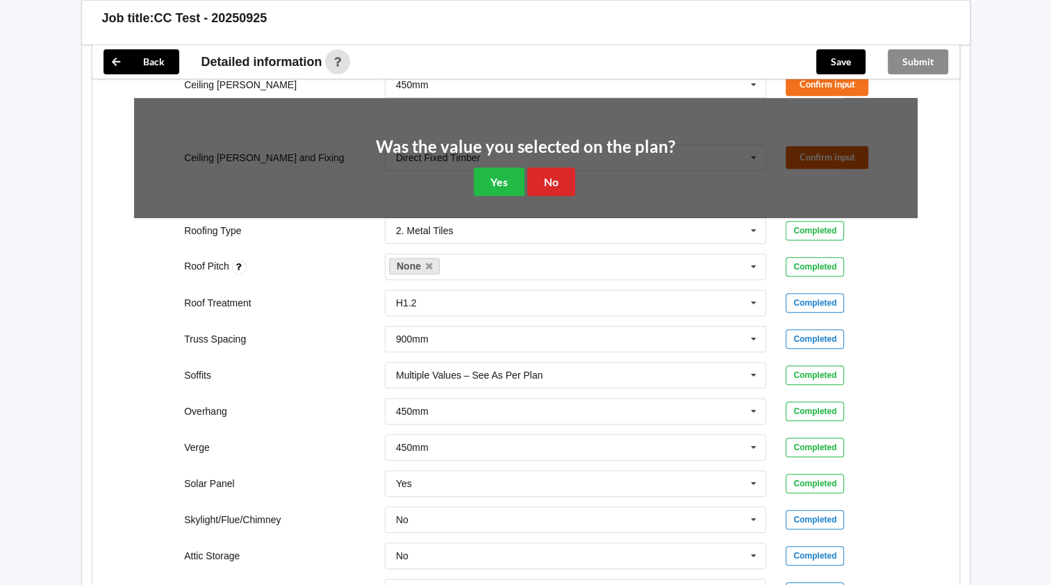
click at [786, 146] on button "Confirm input" at bounding box center [827, 157] width 83 height 23
click at [503, 196] on button "Yes" at bounding box center [499, 181] width 51 height 28
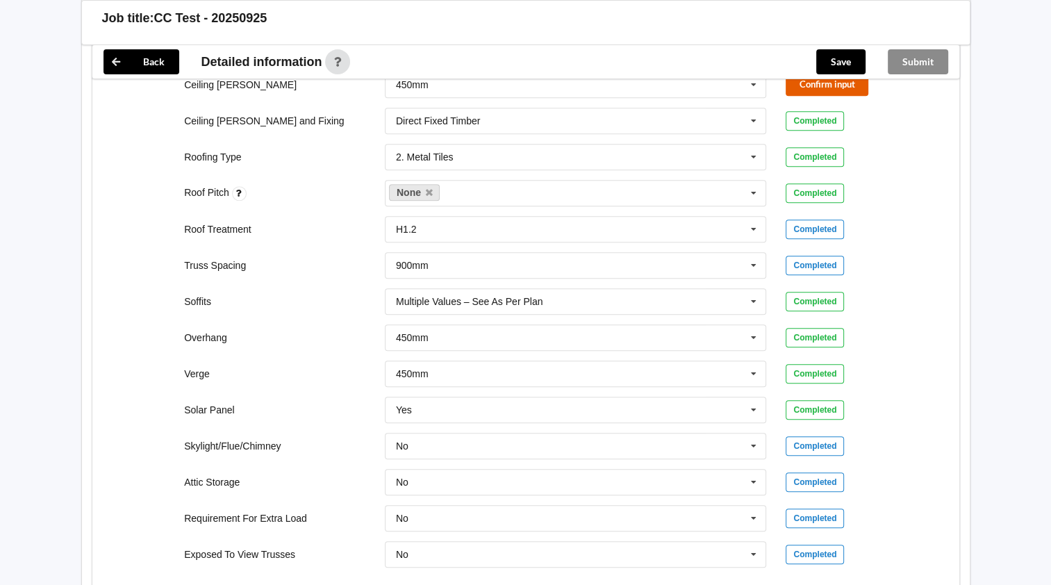
click at [828, 96] on button "Confirm input" at bounding box center [827, 84] width 83 height 23
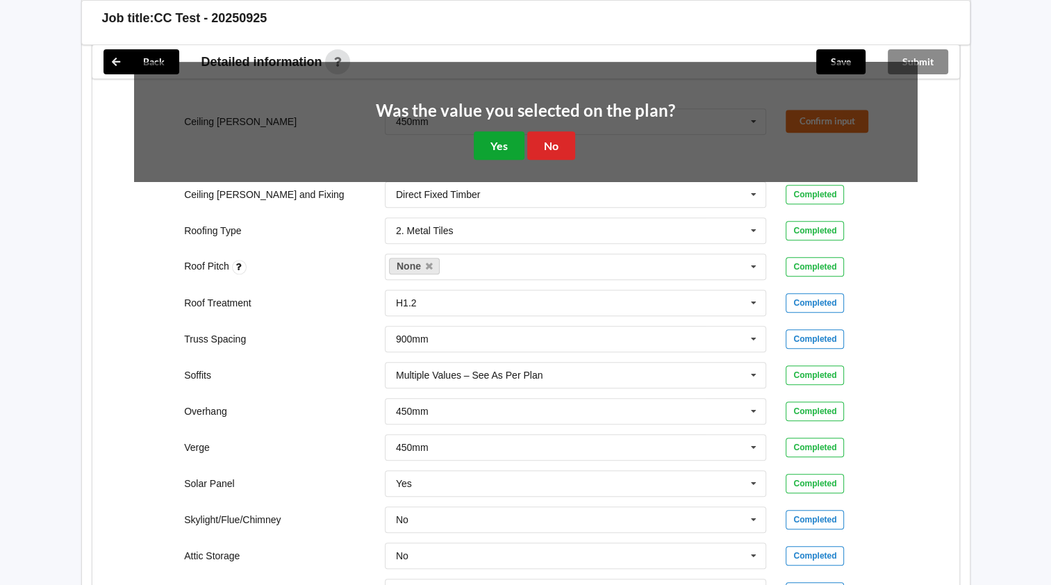
click at [497, 160] on button "Yes" at bounding box center [499, 145] width 51 height 28
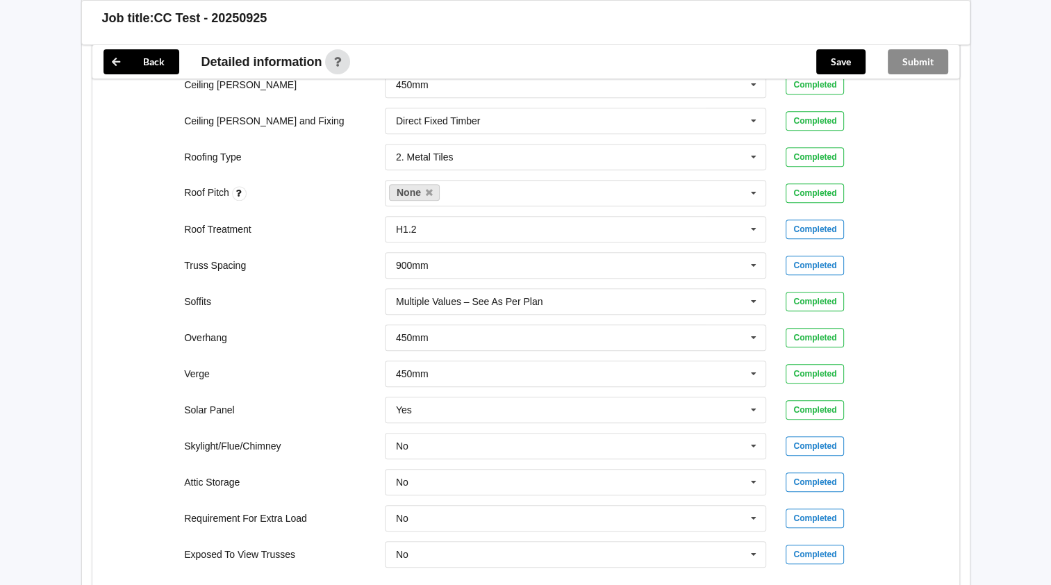
click at [828, 60] on button "Confirm input" at bounding box center [827, 48] width 83 height 23
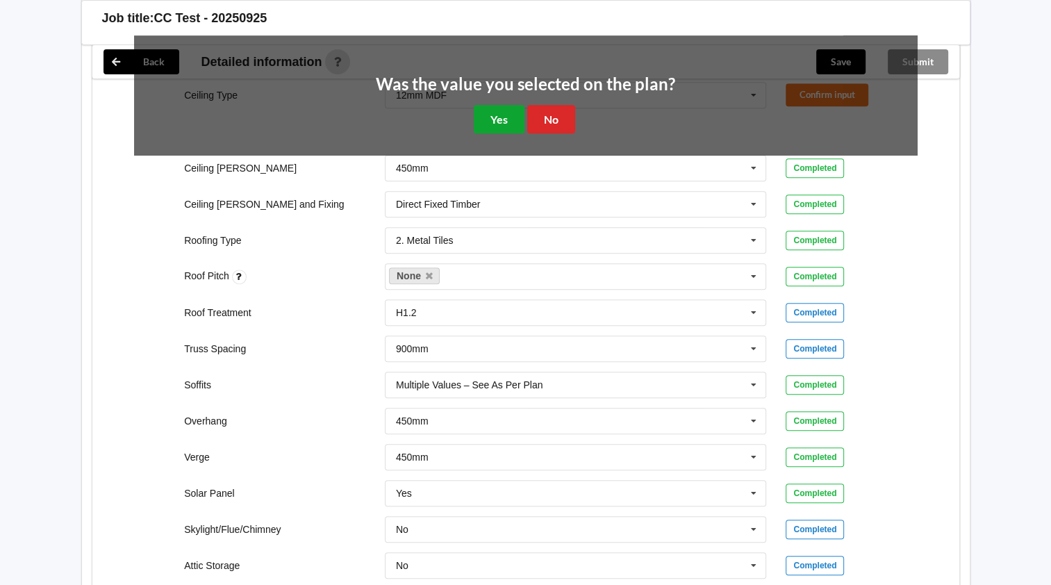
click at [511, 133] on button "Yes" at bounding box center [499, 119] width 51 height 28
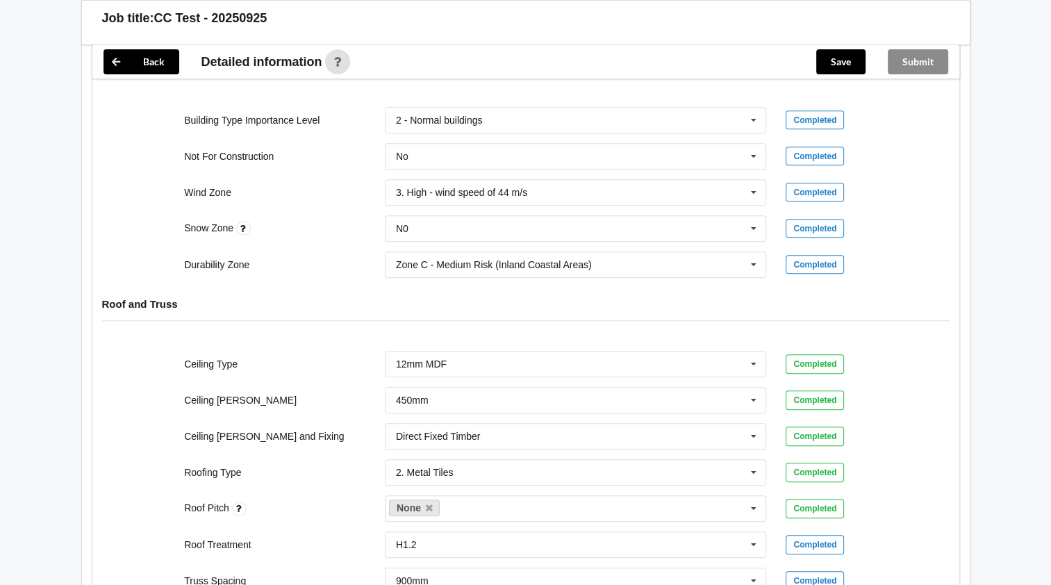
scroll to position [545, 0]
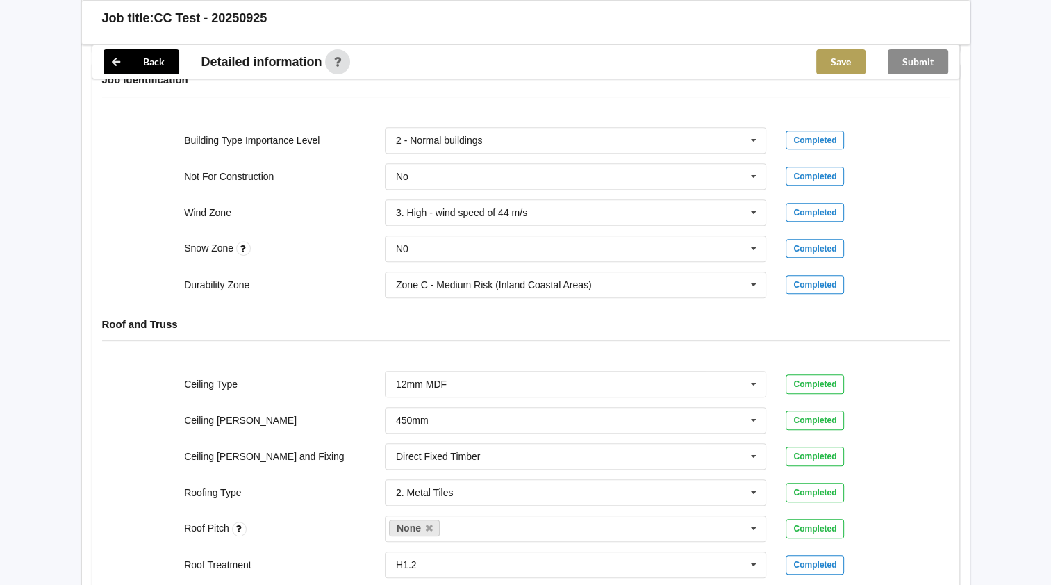
click at [841, 65] on button "Save" at bounding box center [840, 61] width 49 height 25
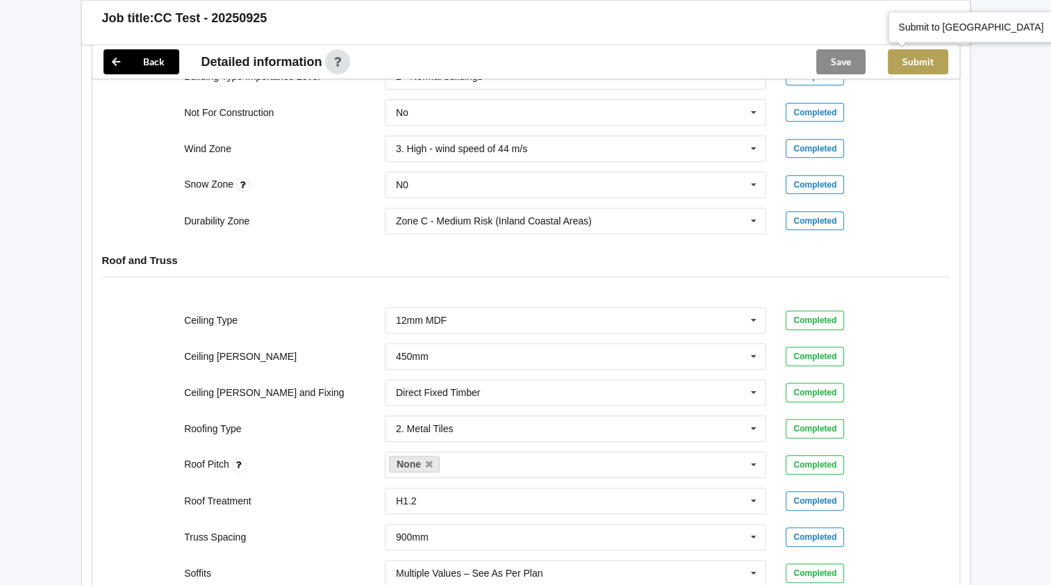
click at [920, 60] on button "Submit" at bounding box center [918, 61] width 60 height 25
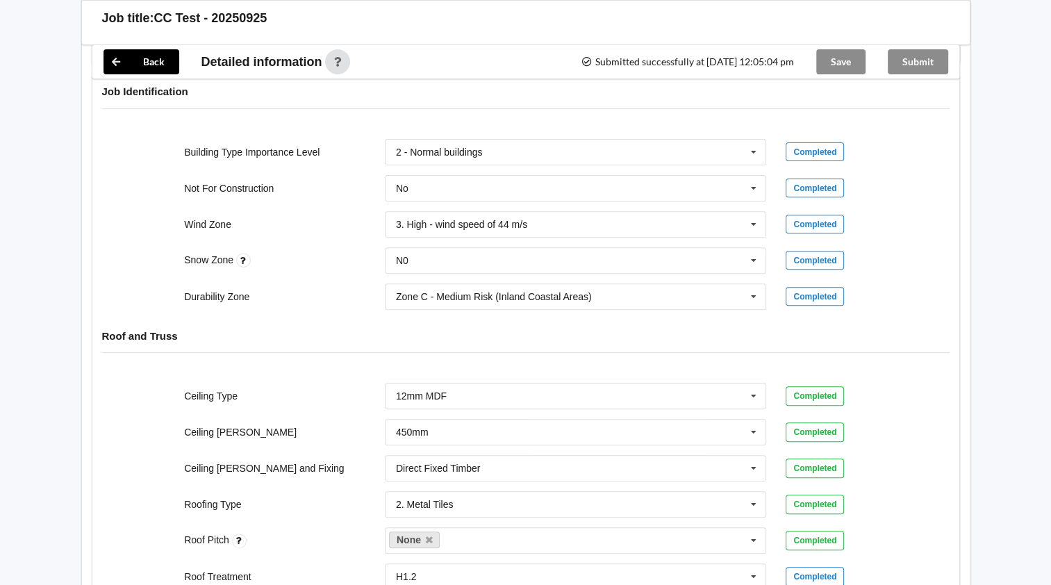
scroll to position [539, 0]
